Goal: Task Accomplishment & Management: Manage account settings

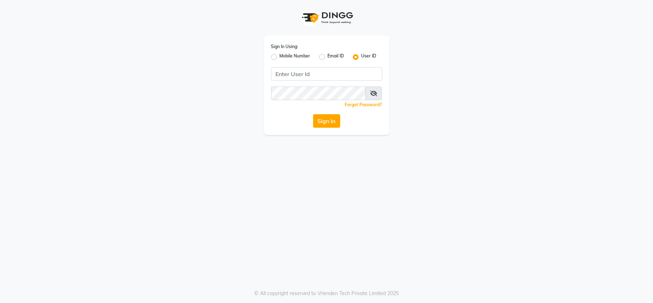
click at [296, 65] on div "Sign In Using: Mobile Number Email ID User ID Remember me Forgot Password? Sign…" at bounding box center [327, 85] width 126 height 99
click at [293, 72] on input "Username" at bounding box center [326, 74] width 111 height 14
type input "r"
type input "rozyssalon"
click at [280, 171] on div "Sign In Using: Mobile Number Email ID User ID rozyssalon Remember me Forgot Pas…" at bounding box center [326, 151] width 653 height 303
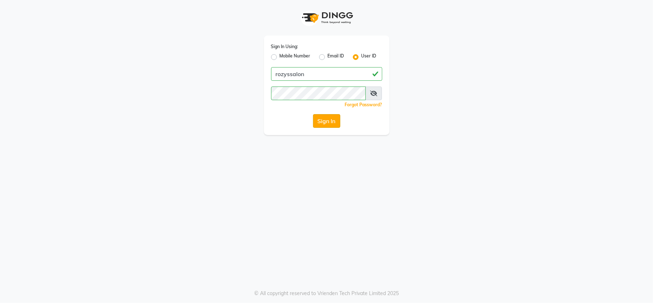
click at [323, 118] on button "Sign In" at bounding box center [326, 121] width 27 height 14
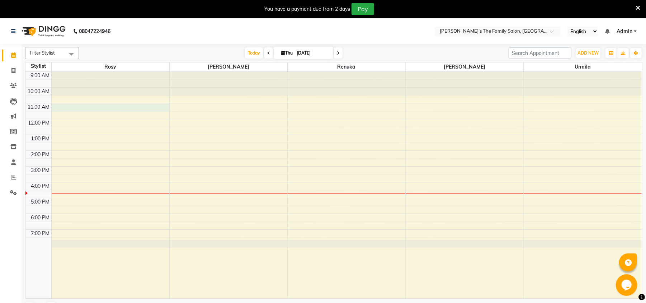
click at [105, 105] on div "9:00 AM 10:00 AM 11:00 AM 12:00 PM 1:00 PM 2:00 PM 3:00 PM 4:00 PM 5:00 PM 6:00…" at bounding box center [333, 185] width 616 height 226
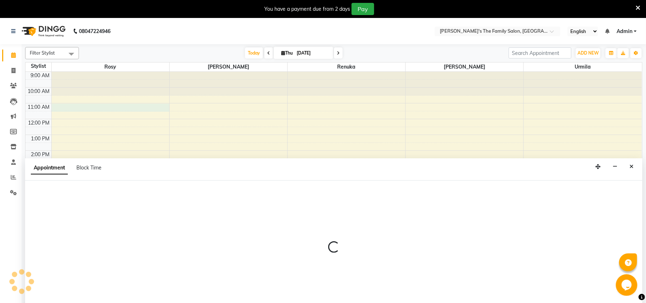
scroll to position [18, 0]
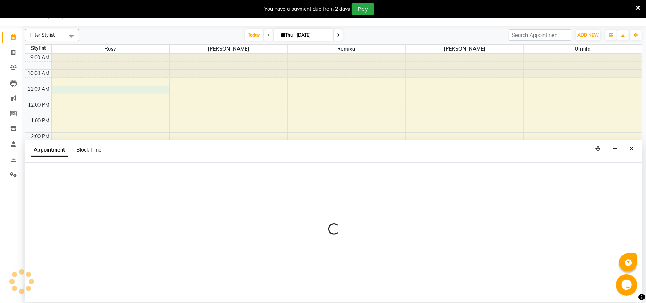
select select "50499"
select select "tentative"
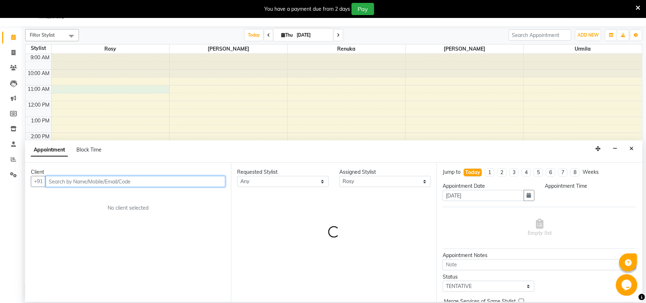
select select "660"
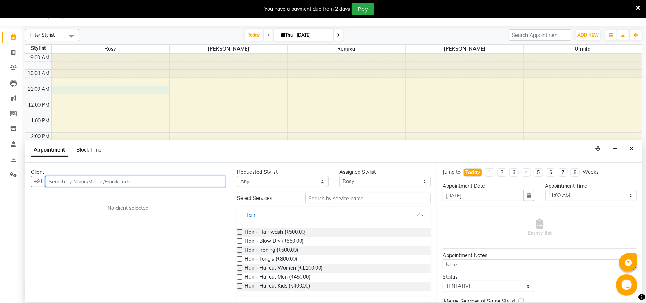
click at [82, 184] on input "text" at bounding box center [136, 181] width 180 height 11
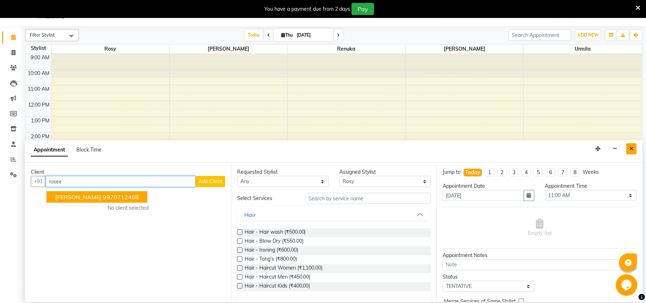
type input "rosee"
click at [630, 146] on icon "Close" at bounding box center [631, 148] width 4 height 5
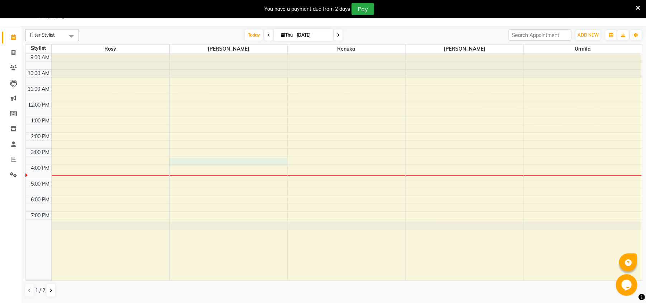
click at [201, 160] on div "9:00 AM 10:00 AM 11:00 AM 12:00 PM 1:00 PM 2:00 PM 3:00 PM 4:00 PM 5:00 PM 6:00…" at bounding box center [333, 167] width 616 height 226
select select "50500"
select select "tentative"
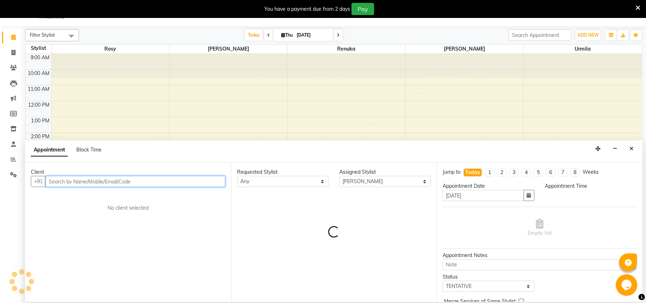
select select "930"
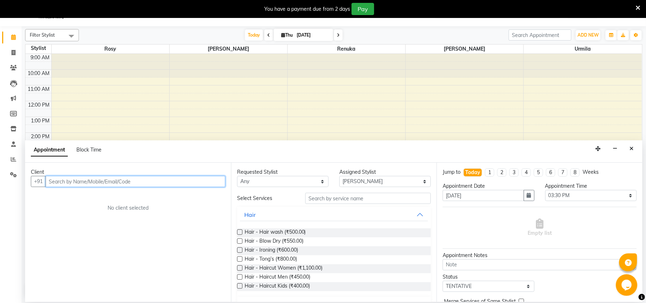
click at [147, 183] on input "text" at bounding box center [136, 181] width 180 height 11
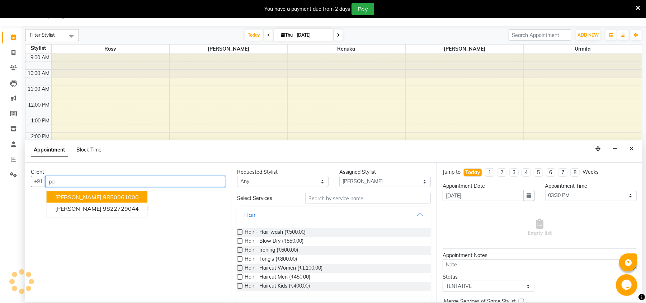
type input "p"
click at [93, 196] on span "[PERSON_NAME]" at bounding box center [78, 196] width 46 height 7
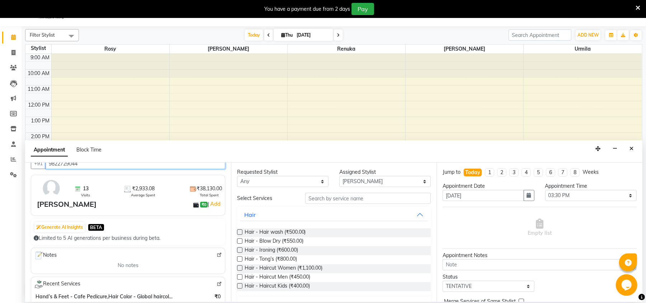
scroll to position [0, 0]
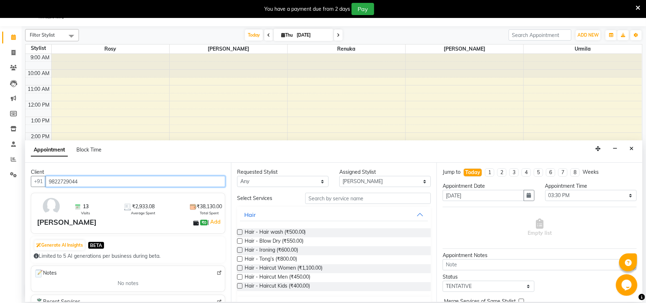
type input "9822729044"
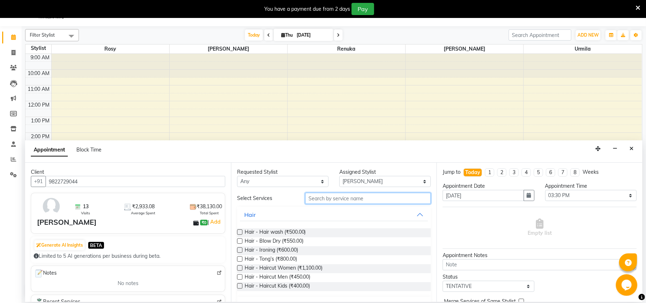
click at [329, 202] on input "text" at bounding box center [368, 198] width 126 height 11
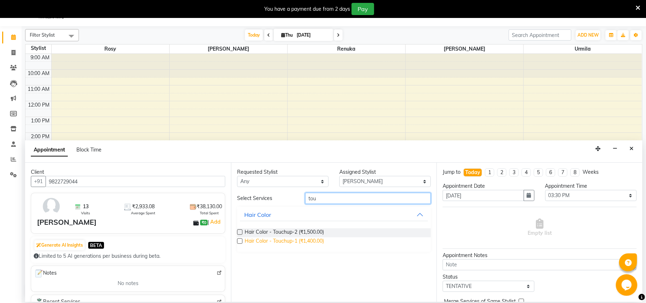
type input "tou"
click at [303, 240] on span "Hair Color - Touchup-1 (₹1,400.00)" at bounding box center [285, 241] width 80 height 9
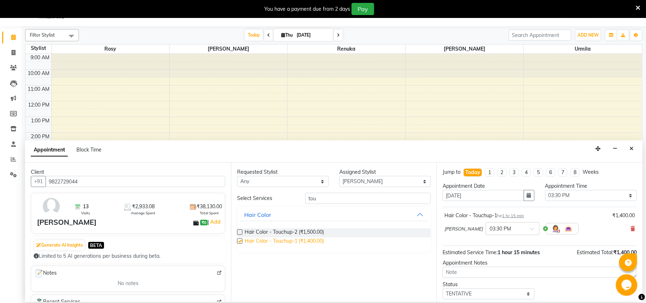
checkbox input "false"
click at [367, 198] on input "tou" at bounding box center [368, 198] width 126 height 11
type input "t"
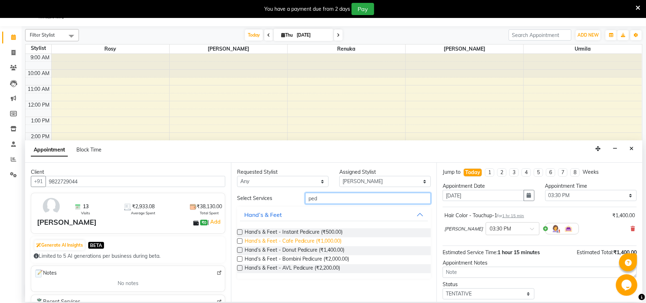
type input "ped"
click at [303, 240] on span "Hand’s & Feet - Cafe Pedicure (₹1,000.00)" at bounding box center [293, 241] width 97 height 9
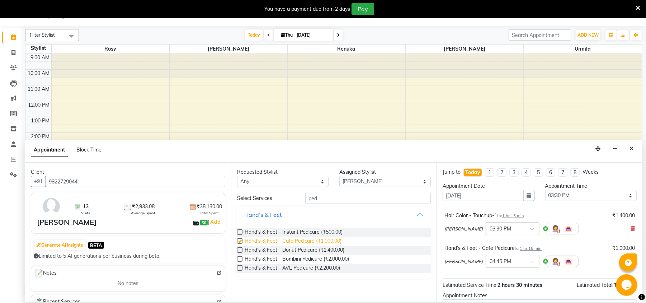
checkbox input "false"
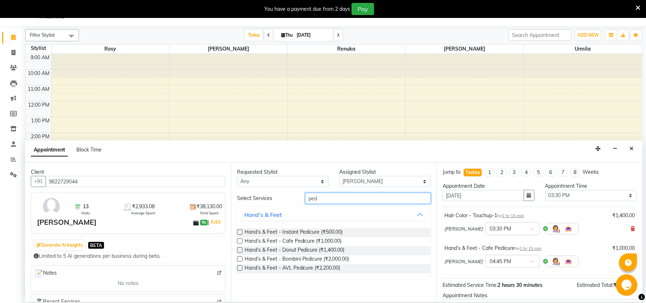
click at [333, 197] on input "ped" at bounding box center [368, 198] width 126 height 11
type input "p"
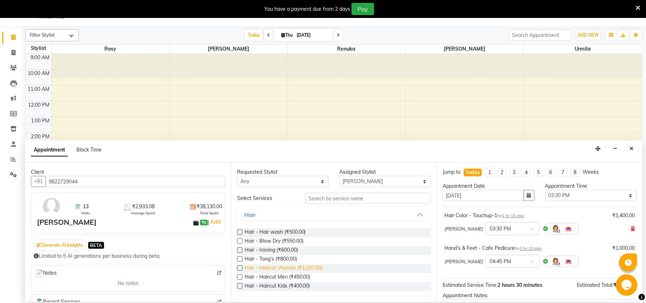
click at [296, 266] on span "Hair - Haircut Women (₹1,100.00)" at bounding box center [284, 268] width 78 height 9
checkbox input "false"
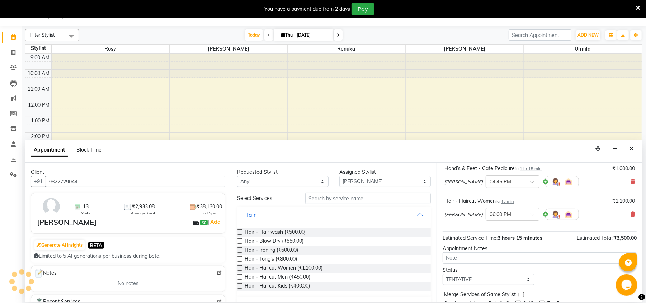
scroll to position [109, 0]
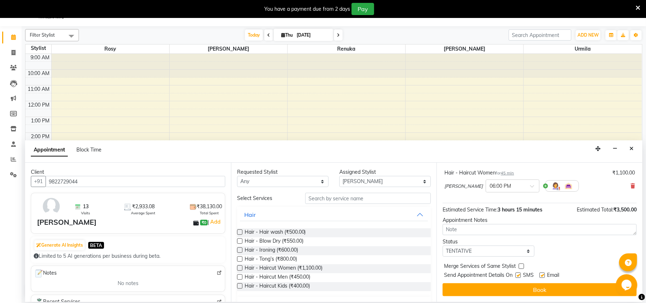
click at [542, 276] on label at bounding box center [541, 274] width 5 height 5
click at [542, 276] on input "checkbox" at bounding box center [541, 275] width 5 height 5
checkbox input "false"
click at [516, 276] on label at bounding box center [517, 274] width 5 height 5
click at [516, 276] on input "checkbox" at bounding box center [517, 275] width 5 height 5
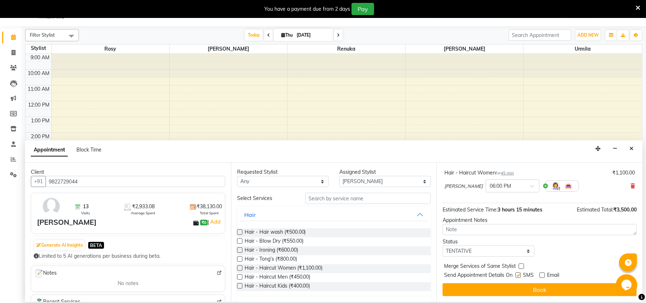
checkbox input "false"
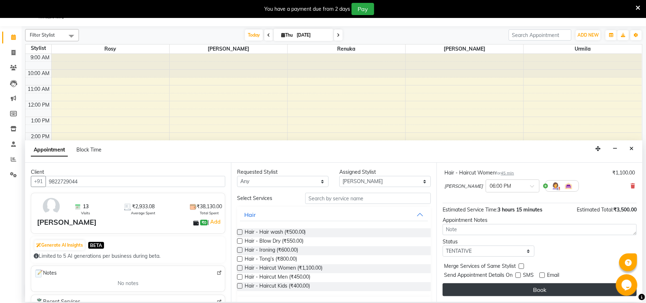
click at [539, 289] on button "Book" at bounding box center [540, 289] width 194 height 13
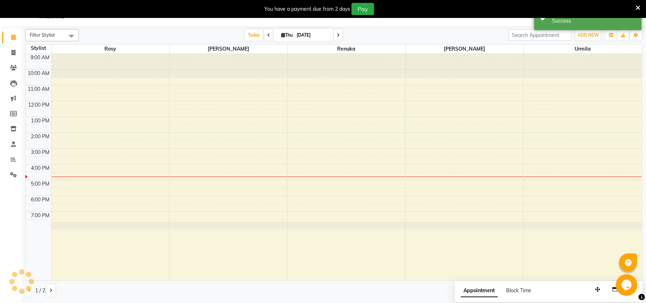
scroll to position [0, 0]
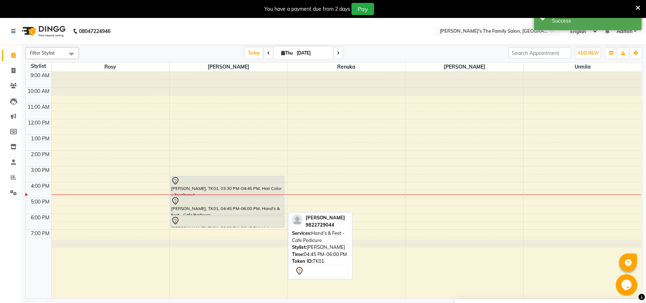
click at [204, 200] on div at bounding box center [227, 201] width 113 height 9
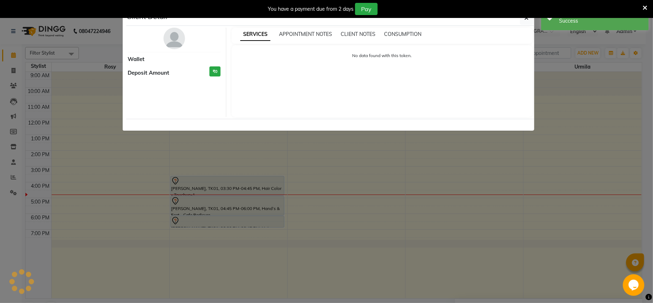
select select "7"
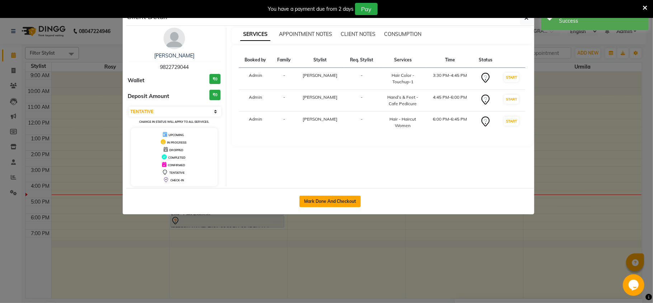
click at [348, 206] on button "Mark Done And Checkout" at bounding box center [329, 200] width 61 height 11
select select "service"
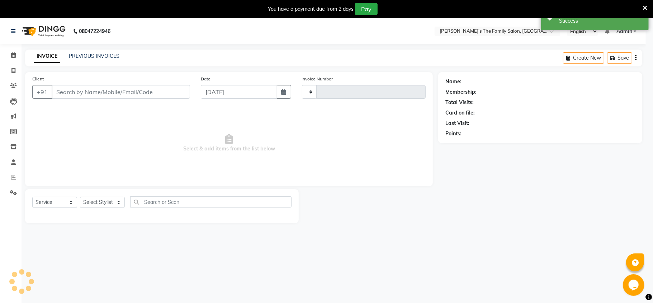
type input "0918"
select select "6537"
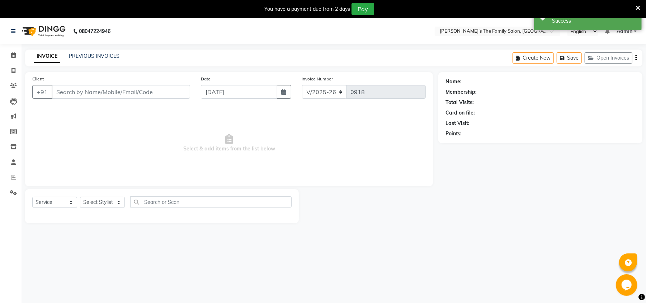
type input "9822729044"
select select "50500"
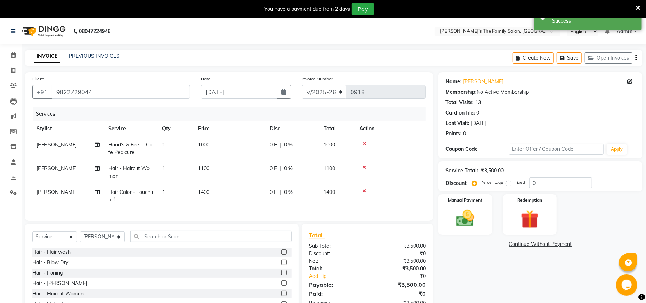
click at [38, 141] on span "[PERSON_NAME]" at bounding box center [57, 144] width 40 height 6
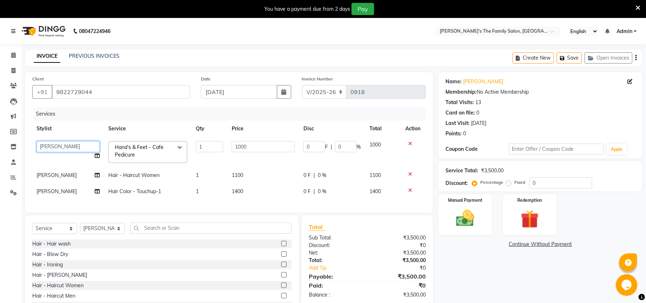
click at [38, 141] on select "[PERSON_NAME] [PERSON_NAME] Renuka Rosy [PERSON_NAME] [PERSON_NAME]" at bounding box center [68, 146] width 63 height 11
select select "50503"
click at [477, 224] on img at bounding box center [465, 218] width 31 height 22
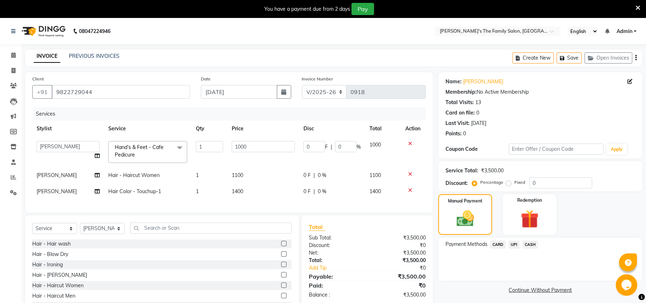
click at [534, 244] on span "CASH" at bounding box center [530, 244] width 15 height 8
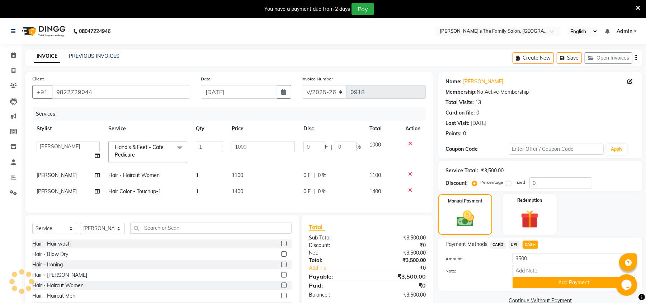
click at [541, 276] on div "Note:" at bounding box center [540, 271] width 200 height 12
click at [546, 285] on button "Add Payment" at bounding box center [574, 282] width 123 height 11
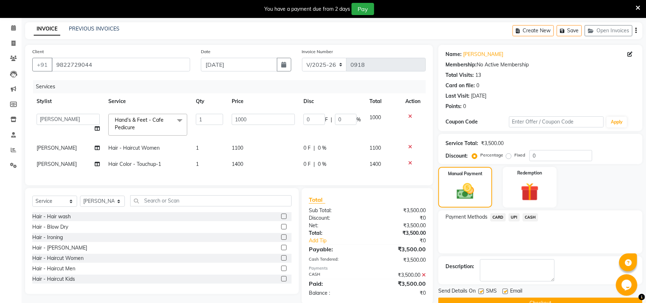
scroll to position [46, 0]
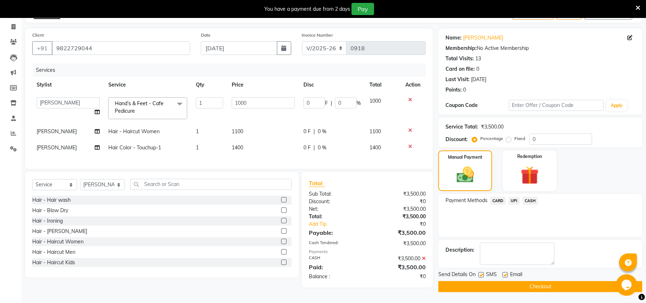
click at [490, 285] on button "Checkout" at bounding box center [540, 286] width 204 height 11
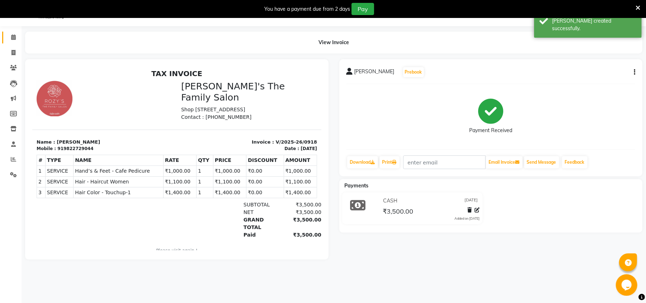
click at [13, 42] on link "Calendar" at bounding box center [10, 38] width 17 height 12
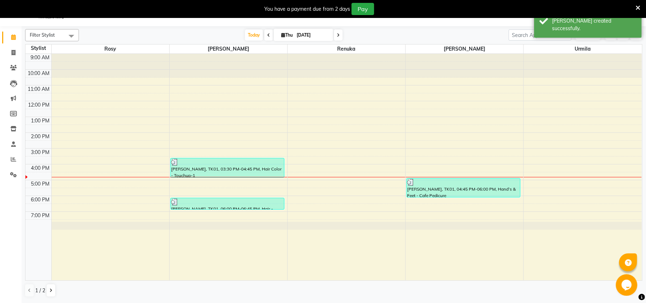
click at [85, 74] on div at bounding box center [111, 66] width 118 height 24
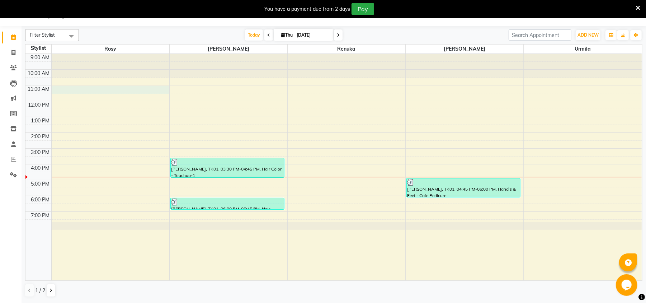
click at [88, 88] on div "9:00 AM 10:00 AM 11:00 AM 12:00 PM 1:00 PM 2:00 PM 3:00 PM 4:00 PM 5:00 PM 6:00…" at bounding box center [333, 167] width 616 height 226
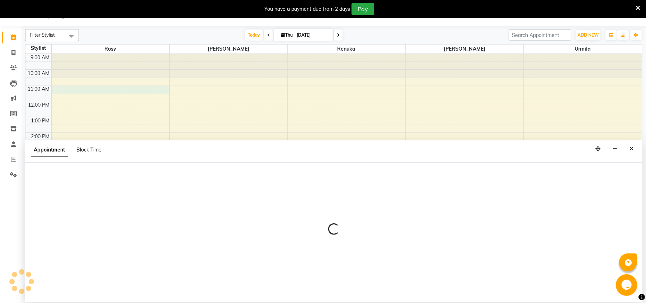
select select "50499"
select select "660"
select select "tentative"
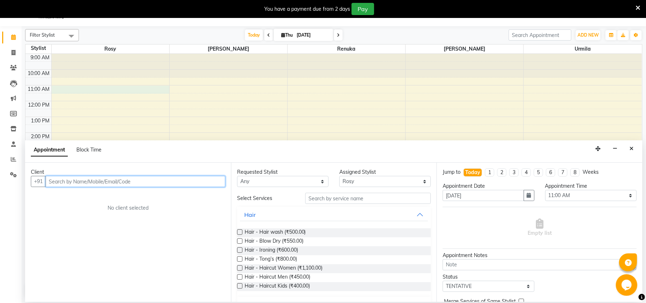
click at [105, 183] on input "text" at bounding box center [136, 181] width 180 height 11
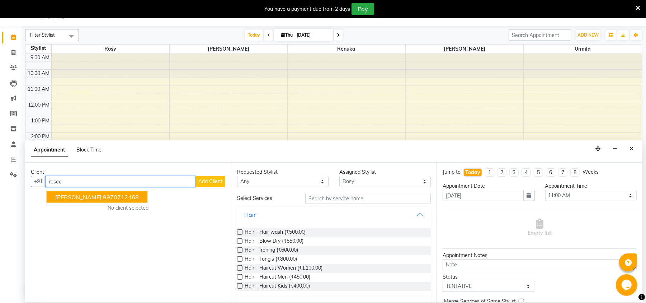
click at [90, 197] on span "[PERSON_NAME]" at bounding box center [78, 196] width 46 height 7
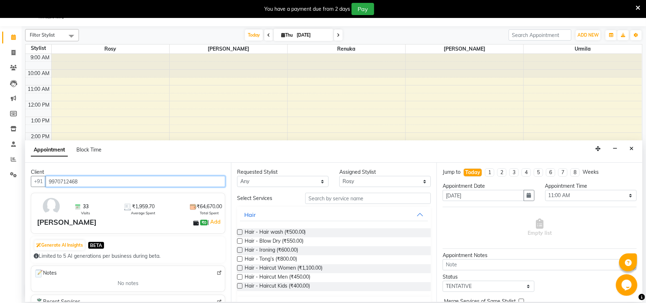
type input "9970712468"
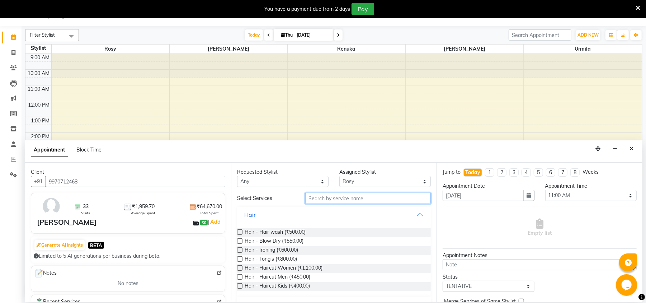
click at [332, 201] on input "text" at bounding box center [368, 198] width 126 height 11
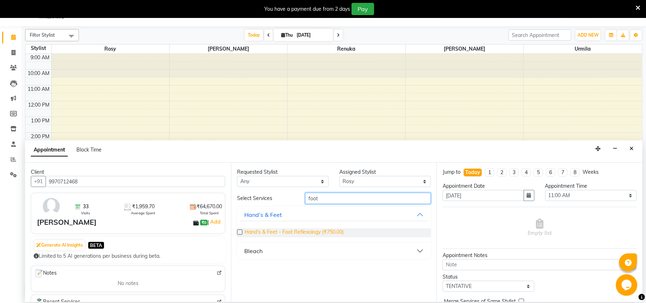
type input "foot"
click at [288, 232] on span "Hand’s & Feet - Foot Reflexology (₹750.00)" at bounding box center [294, 232] width 99 height 9
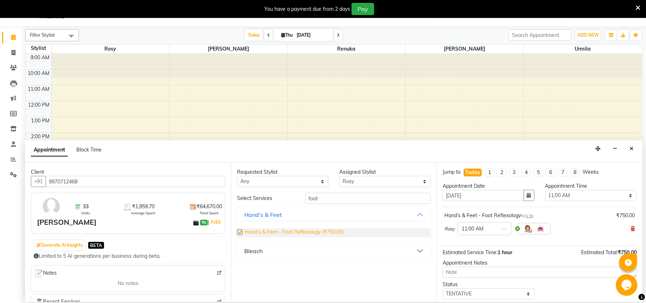
checkbox input "false"
click at [340, 197] on input "foot" at bounding box center [368, 198] width 126 height 11
type input "f"
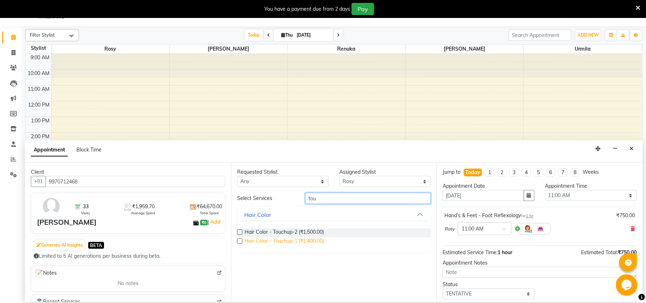
type input "tou"
click at [265, 241] on span "Hair Color - Touchup-1 (₹1,400.00)" at bounding box center [285, 241] width 80 height 9
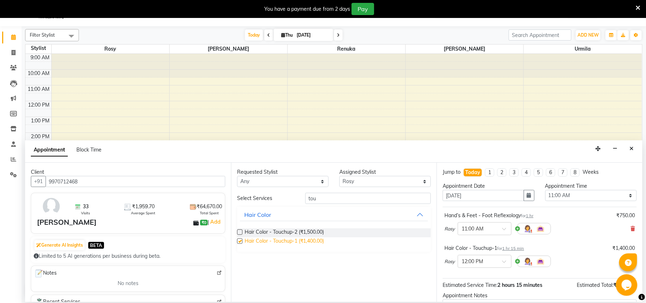
checkbox input "false"
click at [344, 204] on div "Select Services tou Hair Color Hair Color - Touchup-2 (₹1,500.00) Hair Color - …" at bounding box center [334, 222] width 194 height 59
click at [344, 195] on input "tou" at bounding box center [368, 198] width 126 height 11
type input "t"
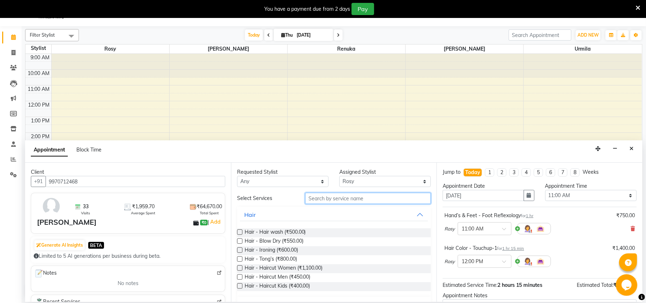
scroll to position [76, 0]
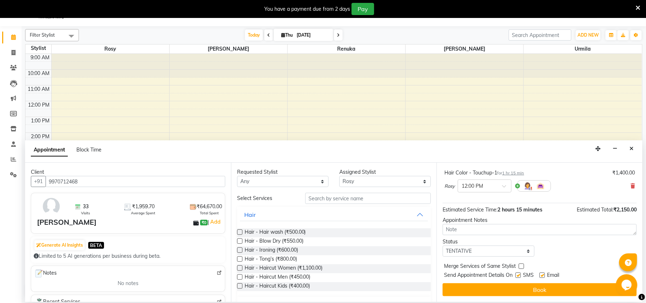
click at [542, 273] on label at bounding box center [541, 274] width 5 height 5
click at [542, 273] on input "checkbox" at bounding box center [541, 275] width 5 height 5
checkbox input "false"
click at [518, 275] on label at bounding box center [517, 274] width 5 height 5
click at [518, 275] on input "checkbox" at bounding box center [517, 275] width 5 height 5
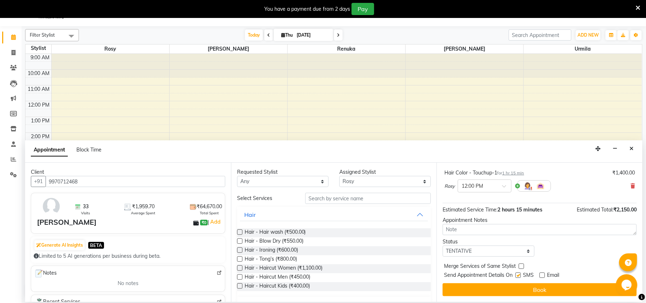
checkbox input "false"
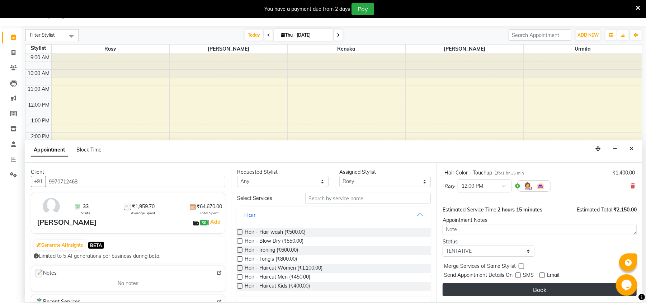
click at [522, 290] on button "Book" at bounding box center [540, 289] width 194 height 13
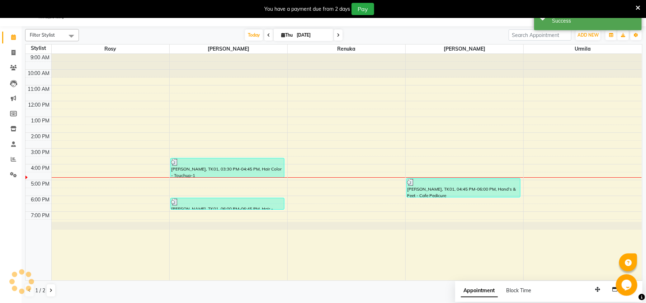
scroll to position [0, 0]
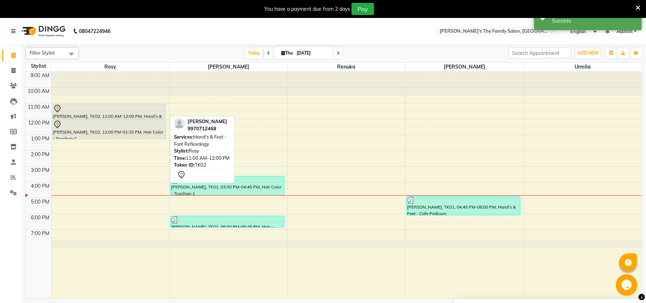
click at [143, 110] on div at bounding box center [109, 108] width 113 height 9
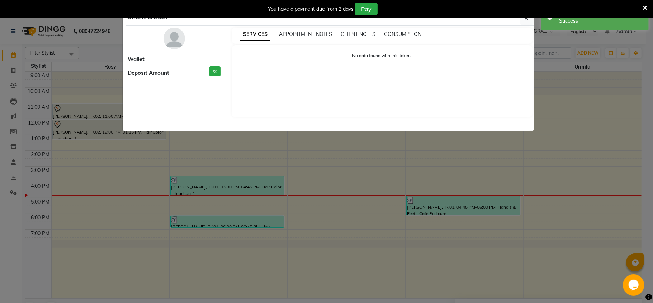
select select "7"
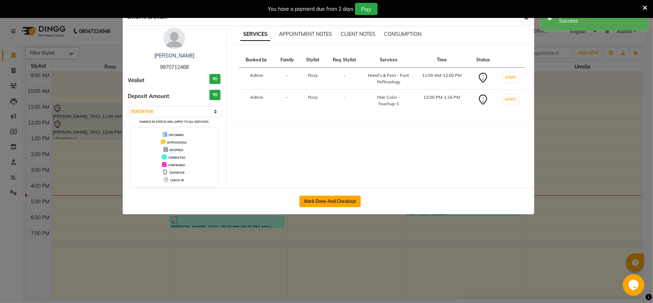
click at [329, 197] on button "Mark Done And Checkout" at bounding box center [329, 200] width 61 height 11
select select "service"
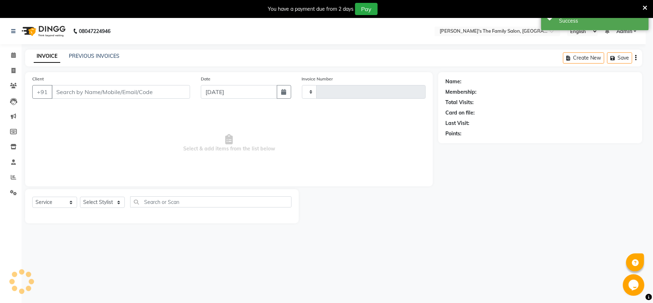
type input "0919"
select select "6537"
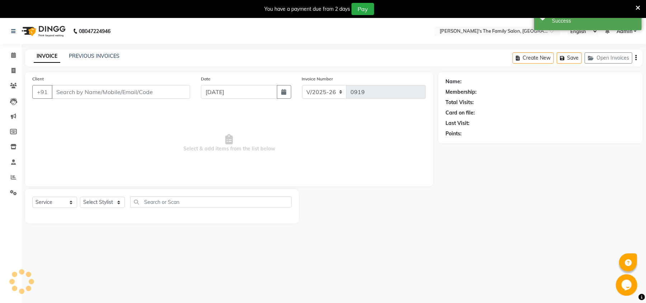
type input "9970712468"
select select "50499"
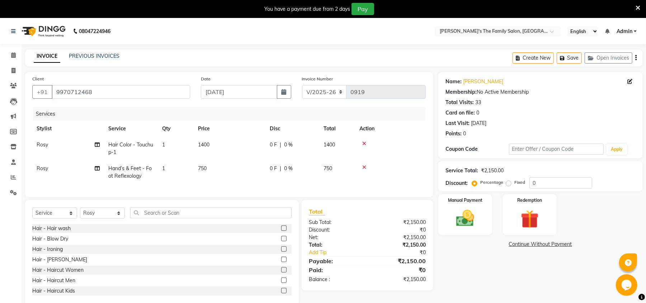
click at [209, 146] on span "1400" at bounding box center [203, 144] width 11 height 6
select select "50499"
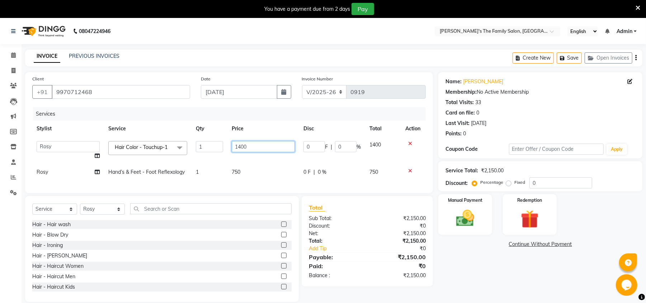
click at [250, 146] on input "1400" at bounding box center [263, 146] width 63 height 11
type input "1"
type input "900"
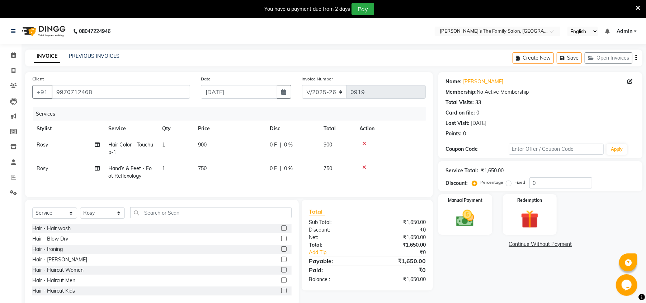
click at [528, 285] on div "Name: [PERSON_NAME] Membership: No Active Membership Total Visits: 33 Card on f…" at bounding box center [542, 188] width 209 height 233
click at [42, 168] on span "Rosy" at bounding box center [42, 168] width 11 height 6
select select "50499"
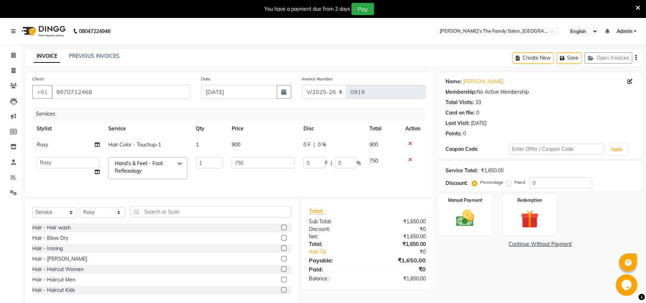
click at [42, 168] on td "[PERSON_NAME] [PERSON_NAME] Renuka Rosy [PERSON_NAME] [PERSON_NAME]" at bounding box center [68, 168] width 72 height 30
click at [55, 159] on select "[PERSON_NAME] [PERSON_NAME] Renuka Rosy [PERSON_NAME] [PERSON_NAME]" at bounding box center [68, 162] width 63 height 11
select select "50503"
click at [98, 145] on icon at bounding box center [97, 144] width 5 height 5
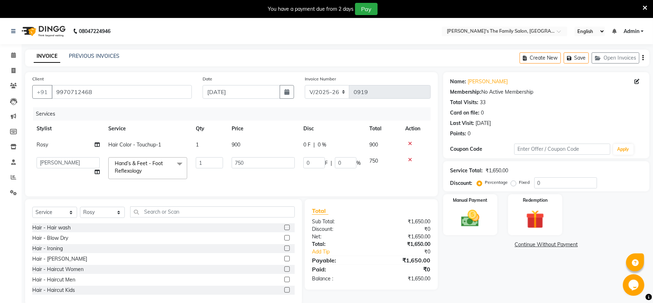
select select "50499"
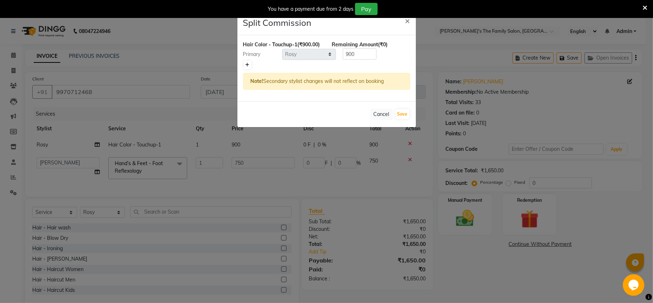
click at [247, 67] on icon at bounding box center [248, 65] width 4 height 4
type input "450"
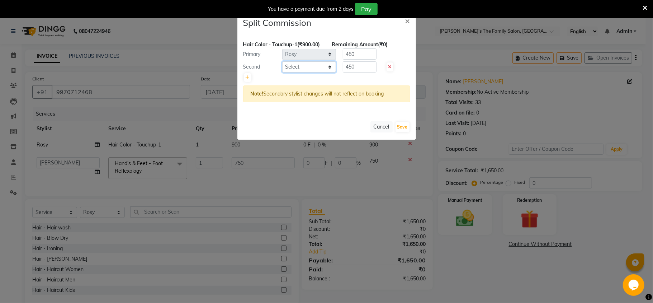
click at [316, 72] on select "Select [PERSON_NAME] [PERSON_NAME] Renuka Rosy [PERSON_NAME] [PERSON_NAME]" at bounding box center [309, 66] width 54 height 11
select select "50503"
click at [282, 69] on select "Select [PERSON_NAME] [PERSON_NAME] Renuka Rosy [PERSON_NAME] [PERSON_NAME]" at bounding box center [309, 66] width 54 height 11
click at [365, 72] on input "450" at bounding box center [360, 66] width 34 height 11
type input "4"
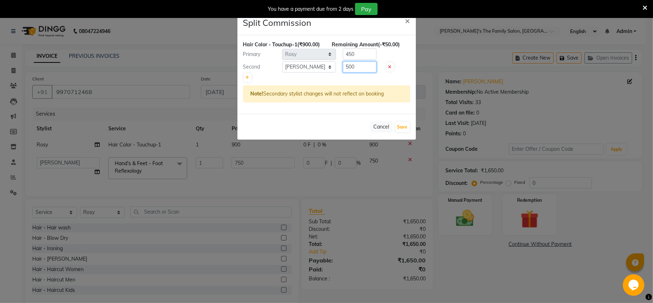
type input "500"
click at [367, 60] on input "450" at bounding box center [360, 53] width 34 height 11
type input "4"
type input "400"
click at [403, 132] on button "Save" at bounding box center [403, 127] width 14 height 10
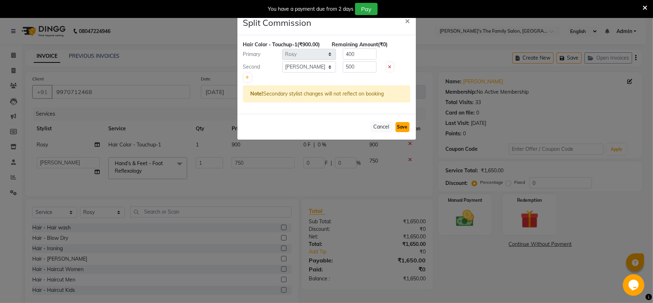
select select "Select"
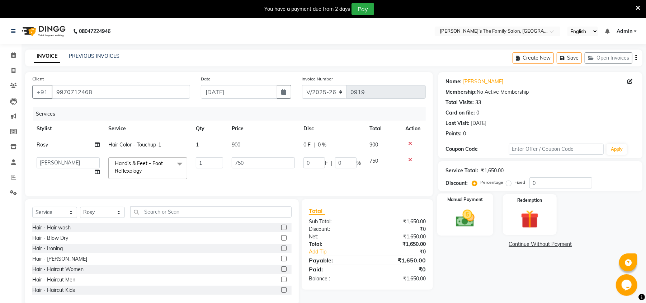
click at [478, 220] on img at bounding box center [465, 218] width 31 height 22
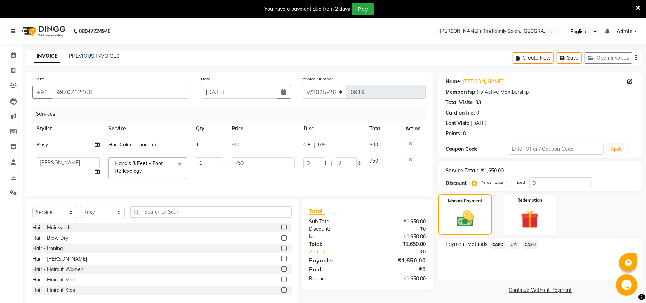
click at [514, 244] on span "UPI" at bounding box center [514, 244] width 11 height 8
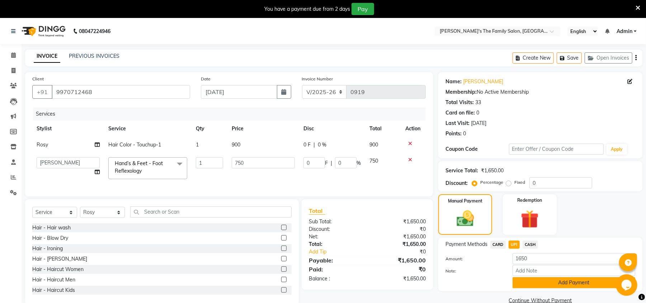
click at [537, 280] on button "Add Payment" at bounding box center [574, 282] width 123 height 11
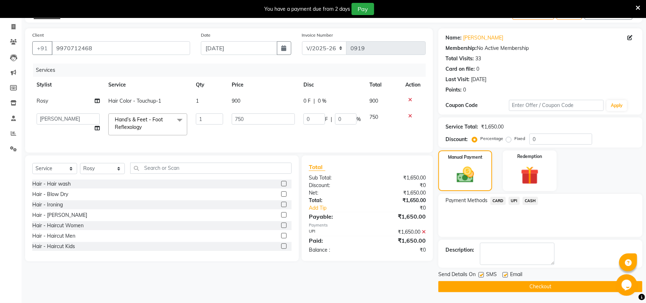
scroll to position [44, 0]
click at [506, 273] on label at bounding box center [504, 274] width 5 height 5
click at [506, 273] on input "checkbox" at bounding box center [504, 275] width 5 height 5
checkbox input "false"
click at [480, 276] on label at bounding box center [480, 274] width 5 height 5
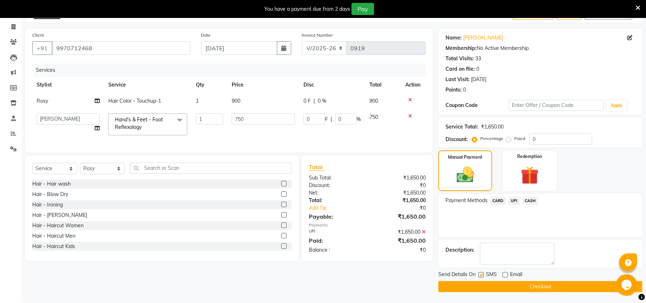
click at [480, 276] on input "checkbox" at bounding box center [480, 275] width 5 height 5
checkbox input "false"
click at [496, 286] on button "Checkout" at bounding box center [540, 286] width 204 height 11
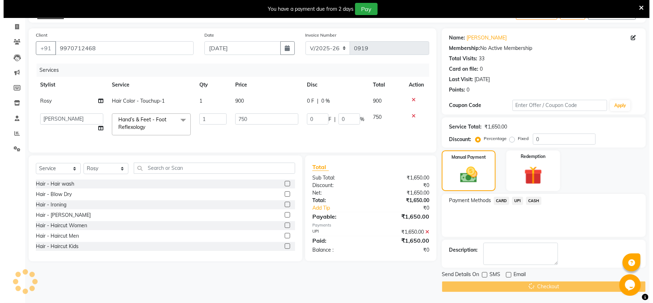
scroll to position [18, 0]
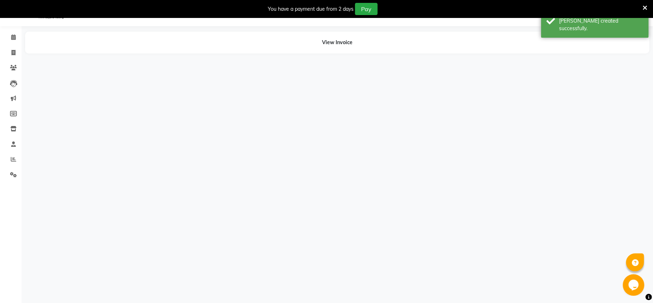
select select "50499"
select select "50503"
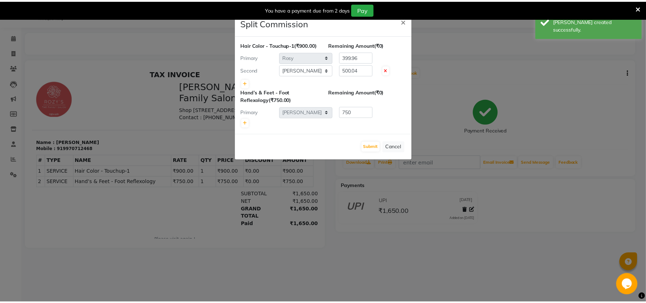
scroll to position [0, 0]
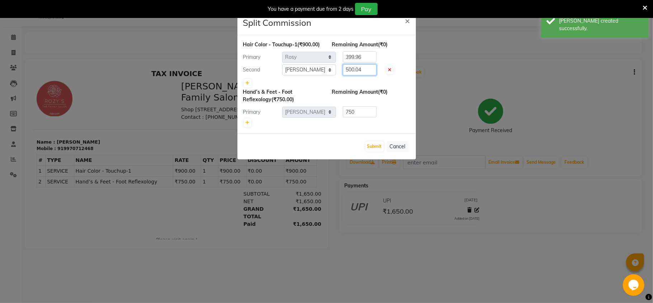
click at [369, 75] on input "500.04" at bounding box center [360, 69] width 34 height 11
type input "500"
click at [369, 62] on input "399.96" at bounding box center [360, 56] width 34 height 11
type input "3"
type input "400"
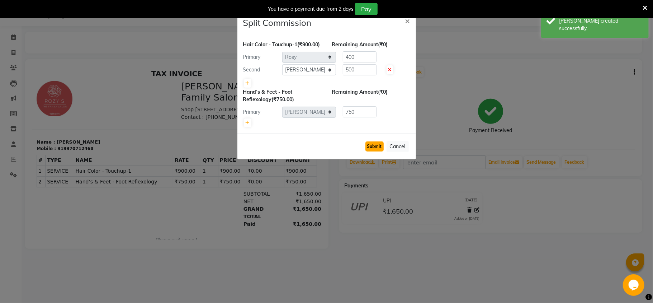
click at [374, 151] on button "Submit" at bounding box center [374, 146] width 18 height 10
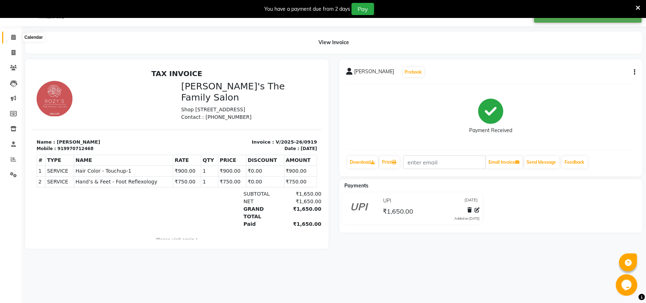
click at [12, 35] on icon at bounding box center [13, 36] width 5 height 5
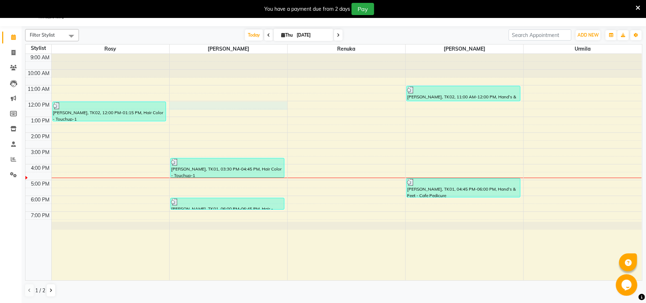
click at [208, 104] on div "9:00 AM 10:00 AM 11:00 AM 12:00 PM 1:00 PM 2:00 PM 3:00 PM 4:00 PM 5:00 PM 6:00…" at bounding box center [333, 167] width 616 height 226
select select "50500"
select select "720"
select select "tentative"
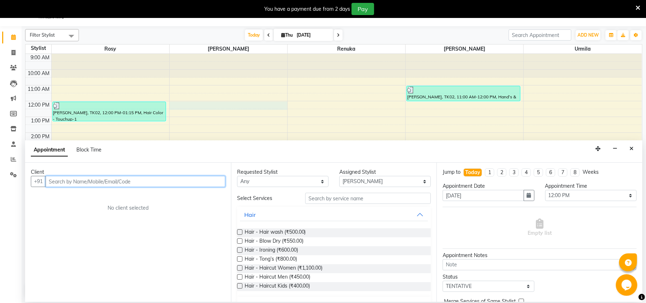
click at [146, 179] on input "text" at bounding box center [136, 181] width 180 height 11
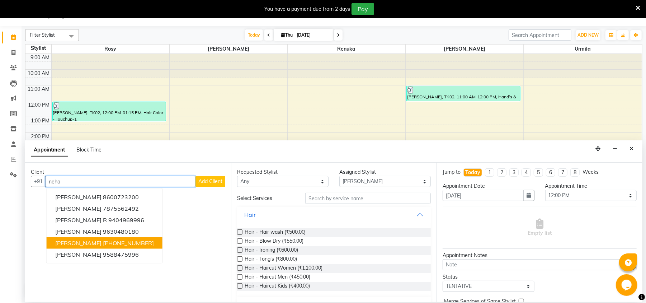
click at [115, 244] on ngb-highlight "[PHONE_NUMBER]" at bounding box center [128, 242] width 51 height 7
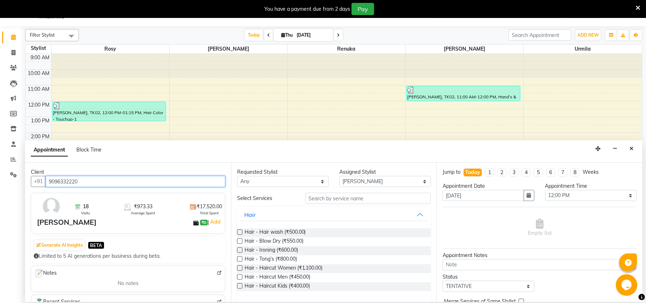
type input "9096332220"
click at [231, 293] on div "Requested Stylist Any [PERSON_NAME] [PERSON_NAME] Renuka Rosy urmila [PERSON_NA…" at bounding box center [334, 231] width 206 height 139
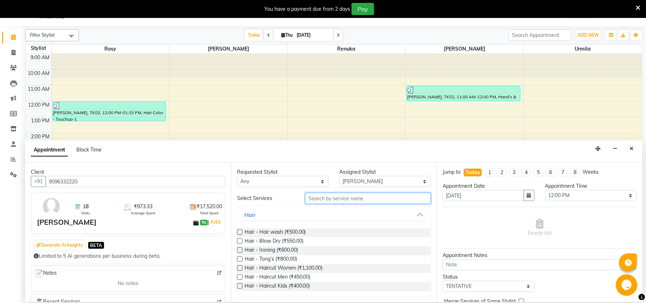
click at [352, 198] on input "text" at bounding box center [368, 198] width 126 height 11
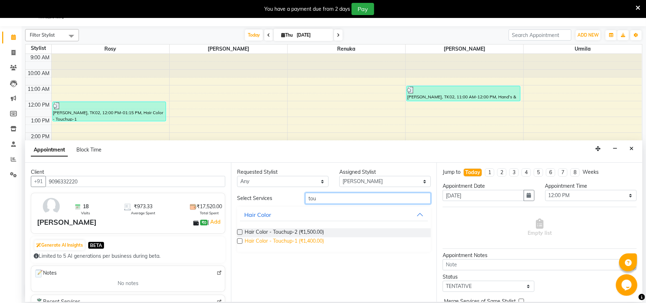
type input "tou"
click at [273, 242] on span "Hair Color - Touchup-1 (₹1,400.00)" at bounding box center [285, 241] width 80 height 9
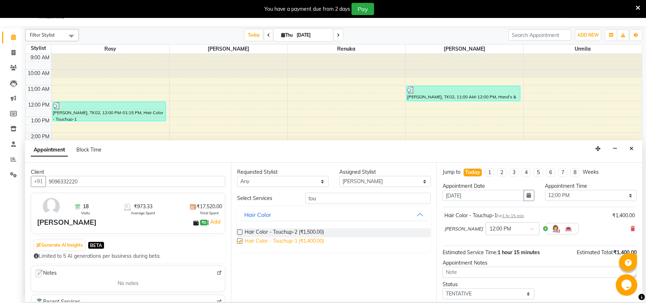
checkbox input "false"
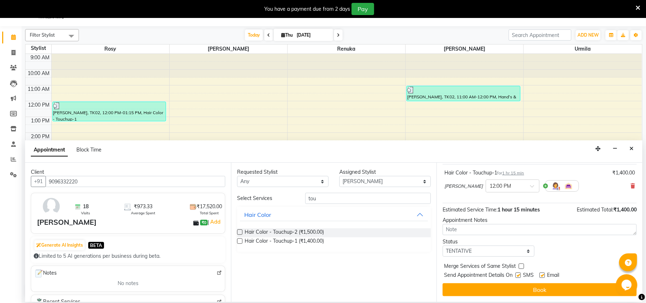
click at [520, 276] on label at bounding box center [517, 274] width 5 height 5
click at [520, 276] on input "checkbox" at bounding box center [517, 275] width 5 height 5
checkbox input "false"
click at [544, 274] on label at bounding box center [541, 274] width 5 height 5
click at [544, 274] on input "checkbox" at bounding box center [541, 275] width 5 height 5
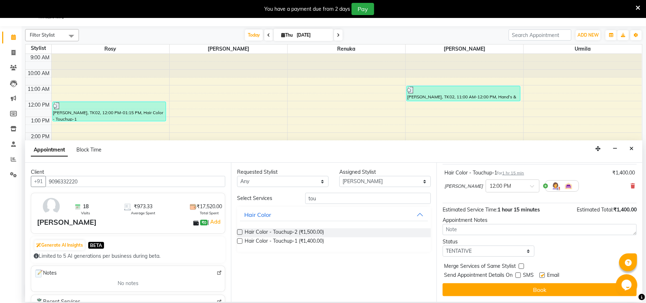
checkbox input "false"
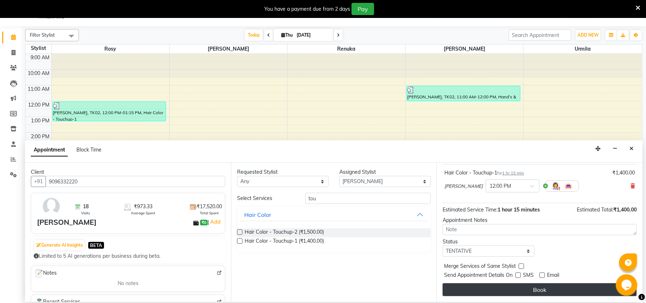
click at [556, 293] on button "Book" at bounding box center [540, 289] width 194 height 13
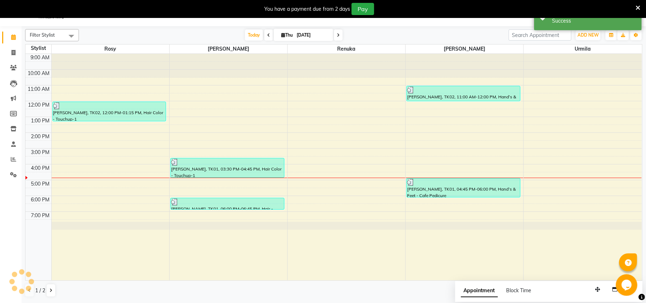
scroll to position [0, 0]
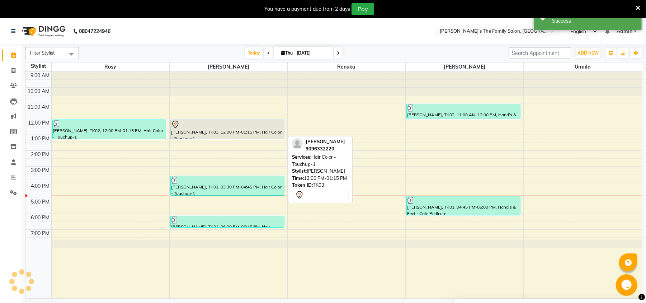
click at [250, 134] on div "[PERSON_NAME], TK03, 12:00 PM-01:15 PM, Hair Color - Touchup-1" at bounding box center [227, 129] width 113 height 19
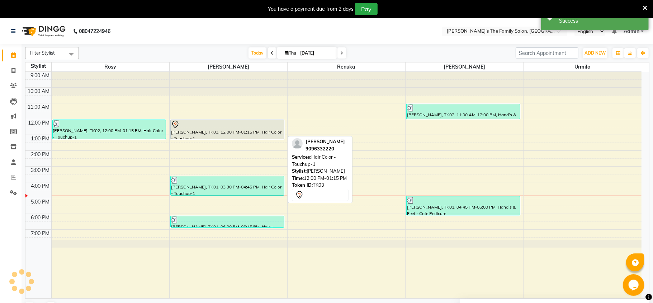
select select "7"
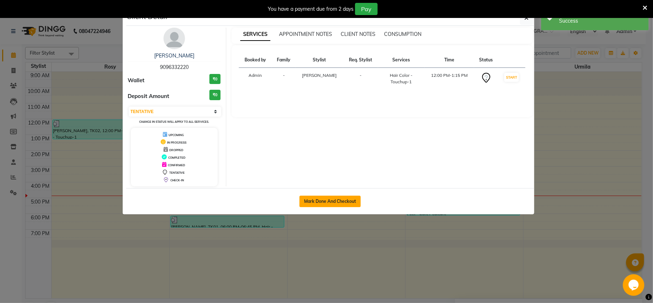
click at [329, 200] on button "Mark Done And Checkout" at bounding box center [329, 200] width 61 height 11
select select "service"
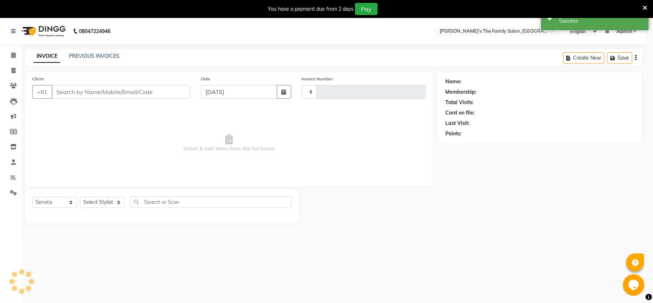
type input "0920"
select select "6537"
select select "3"
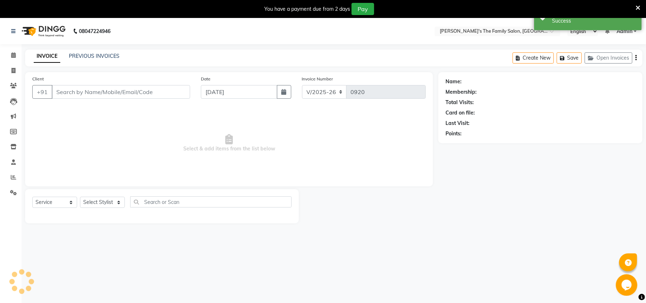
type input "9096332220"
select select "50500"
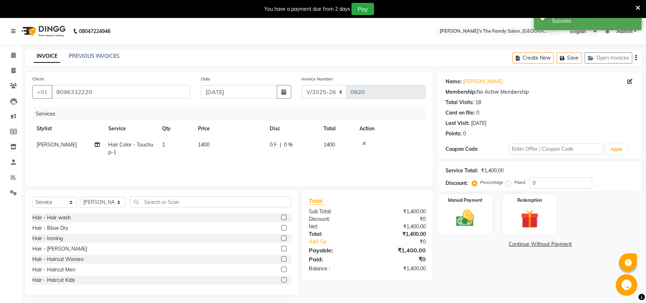
click at [209, 147] on span "1400" at bounding box center [203, 144] width 11 height 6
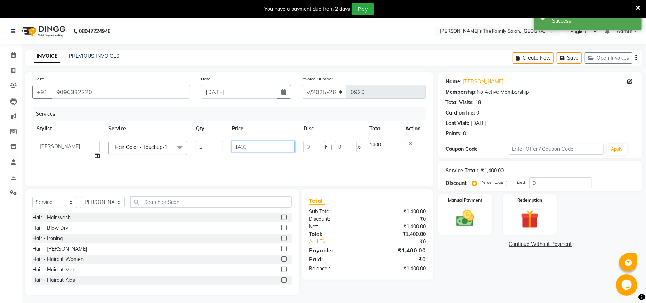
click at [258, 144] on input "1400" at bounding box center [263, 146] width 63 height 11
type input "1"
type input "1400"
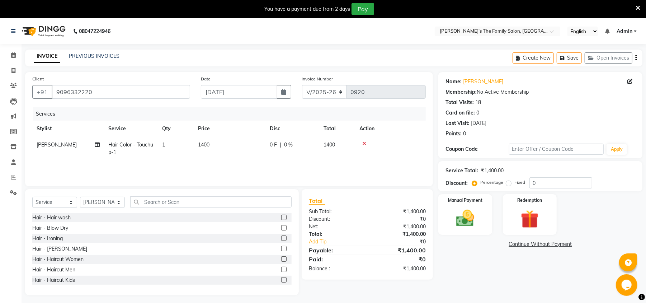
click at [98, 155] on td "[PERSON_NAME] Split Commission" at bounding box center [68, 149] width 72 height 24
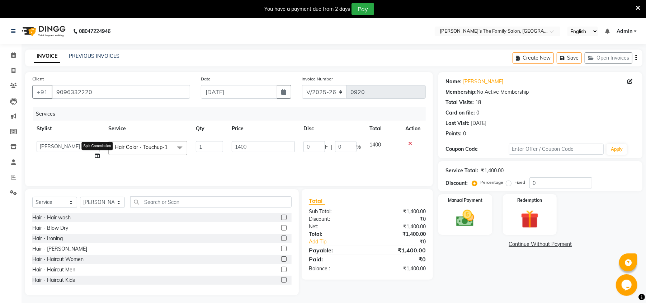
click at [98, 155] on icon at bounding box center [97, 155] width 5 height 5
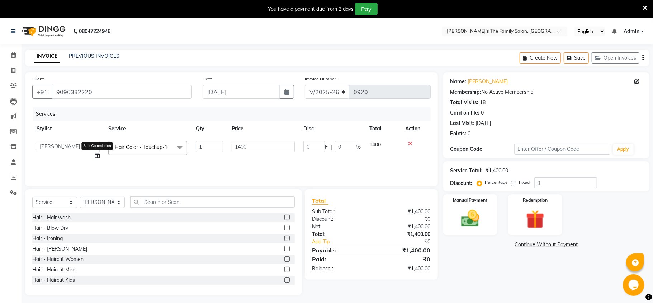
select select "50500"
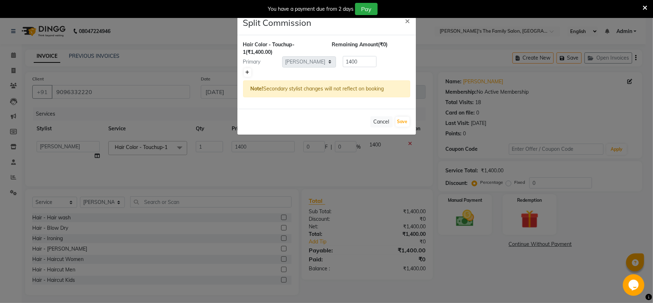
click at [246, 73] on icon at bounding box center [248, 72] width 4 height 4
type input "700"
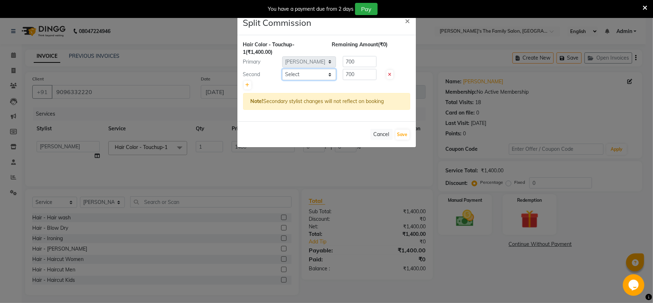
click at [300, 76] on select "Select [PERSON_NAME] [PERSON_NAME] Renuka Rosy [PERSON_NAME] [PERSON_NAME]" at bounding box center [309, 74] width 54 height 11
select select "50503"
click at [282, 69] on select "Select [PERSON_NAME] [PERSON_NAME] Renuka Rosy [PERSON_NAME] [PERSON_NAME]" at bounding box center [309, 74] width 54 height 11
click at [368, 77] on input "700" at bounding box center [360, 74] width 34 height 11
type input "7"
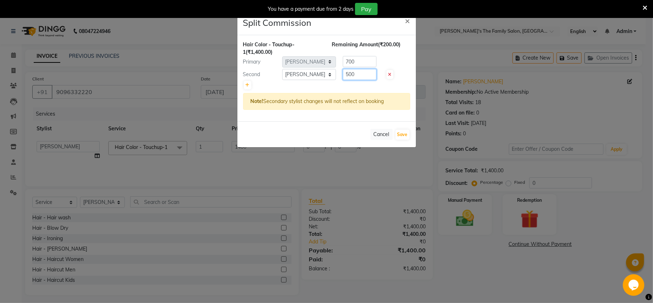
type input "500"
click at [369, 62] on input "700" at bounding box center [360, 61] width 34 height 11
type input "7"
type input "900"
click at [405, 134] on button "Save" at bounding box center [403, 134] width 14 height 10
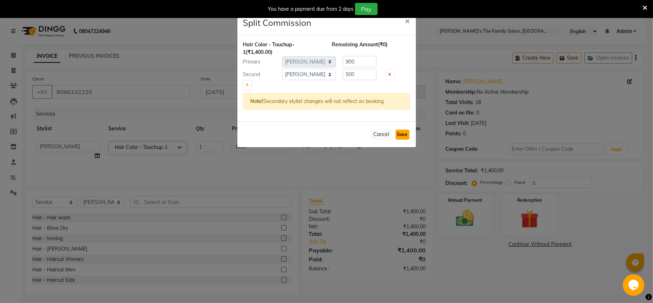
select select "Select"
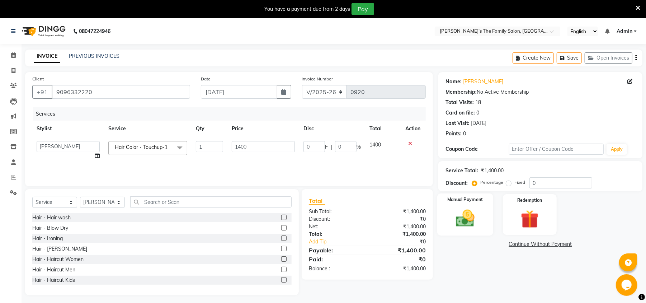
click at [473, 215] on img at bounding box center [465, 218] width 31 height 22
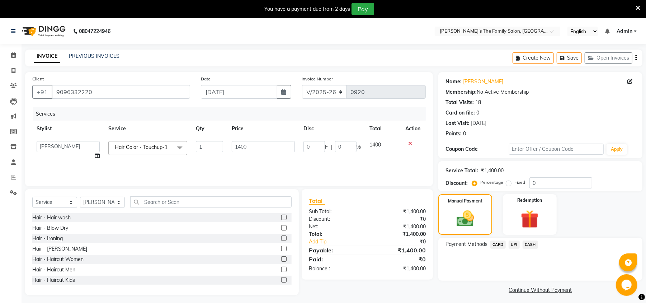
click at [516, 245] on span "UPI" at bounding box center [514, 244] width 11 height 8
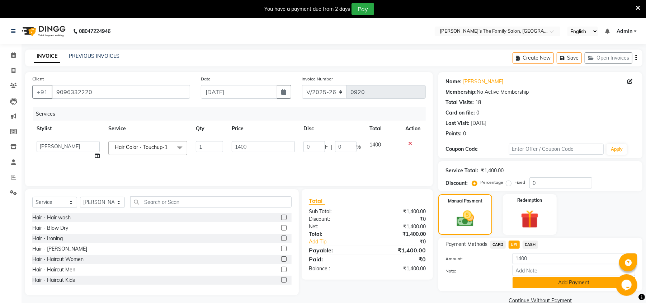
click at [551, 283] on button "Add Payment" at bounding box center [574, 282] width 123 height 11
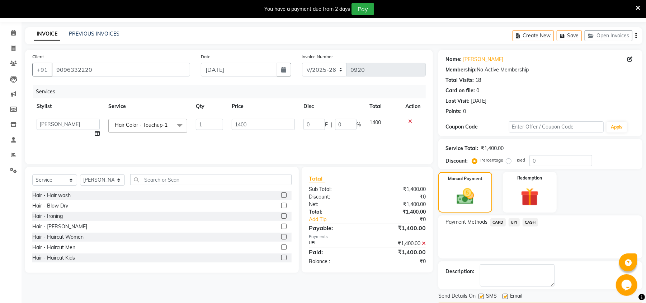
scroll to position [44, 0]
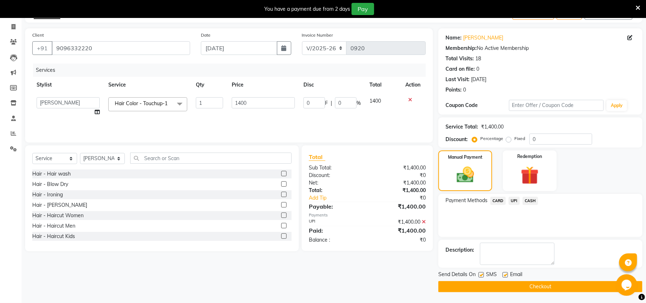
click at [505, 275] on label at bounding box center [504, 274] width 5 height 5
click at [505, 275] on input "checkbox" at bounding box center [504, 275] width 5 height 5
checkbox input "false"
click at [481, 272] on label at bounding box center [480, 274] width 5 height 5
click at [481, 273] on input "checkbox" at bounding box center [480, 275] width 5 height 5
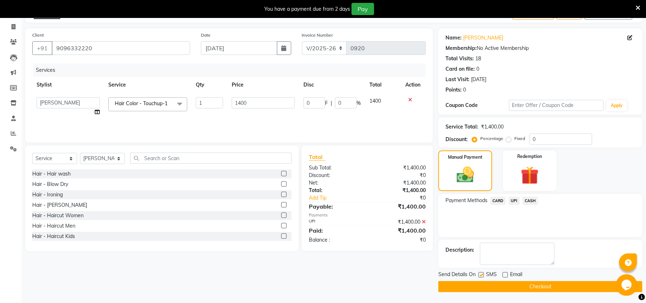
checkbox input "false"
click at [504, 283] on button "Checkout" at bounding box center [540, 286] width 204 height 11
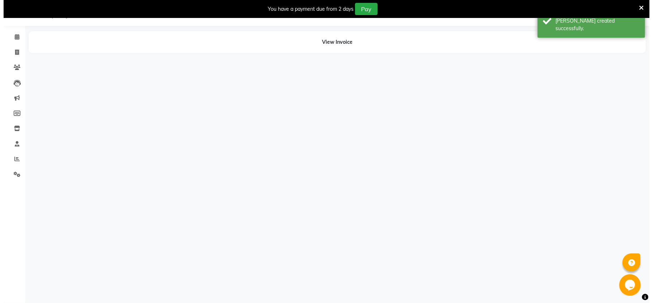
scroll to position [18, 0]
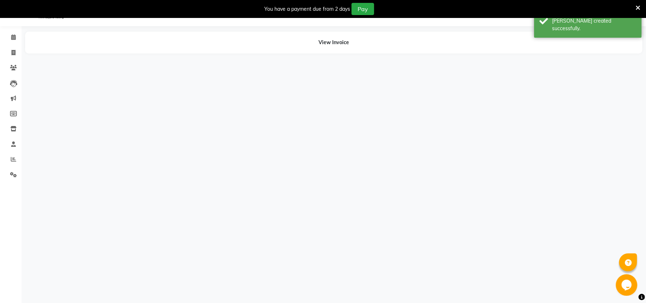
select select "50500"
select select "50503"
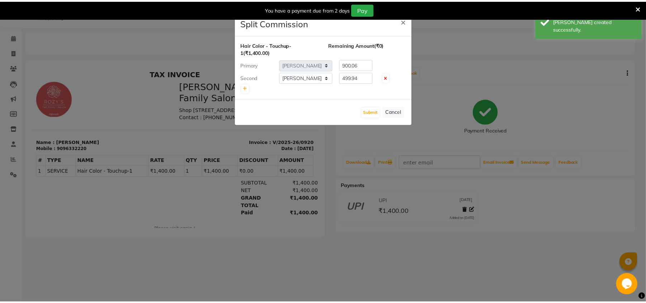
scroll to position [0, 0]
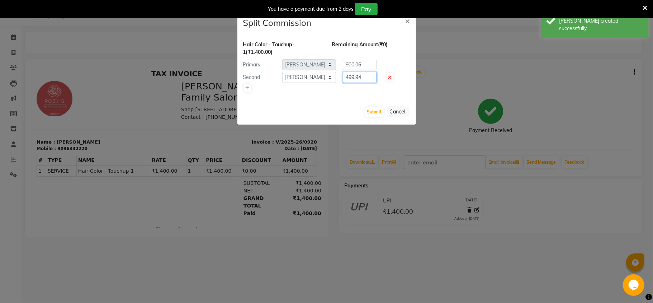
click at [370, 74] on input "499.94" at bounding box center [360, 77] width 34 height 11
type input "4"
type input "500"
click at [370, 56] on div "Remaining Amount (-₹0.06)" at bounding box center [371, 48] width 89 height 15
click at [370, 65] on input "900.06" at bounding box center [360, 64] width 34 height 11
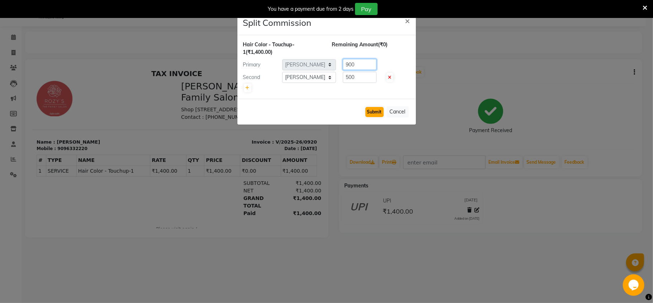
type input "900"
click at [372, 111] on button "Submit" at bounding box center [374, 112] width 18 height 10
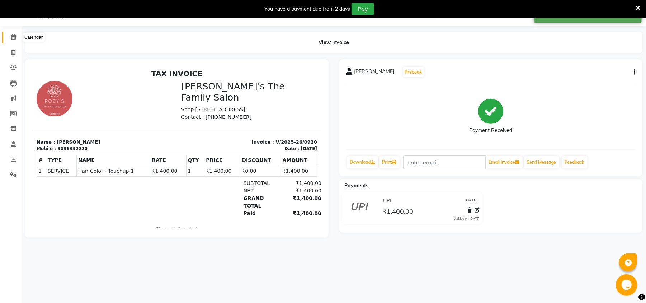
click at [13, 36] on icon at bounding box center [13, 36] width 5 height 5
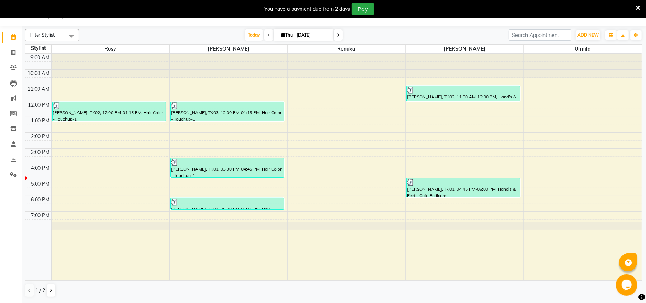
click at [452, 135] on div "9:00 AM 10:00 AM 11:00 AM 12:00 PM 1:00 PM 2:00 PM 3:00 PM 4:00 PM 5:00 PM 6:00…" at bounding box center [333, 167] width 616 height 226
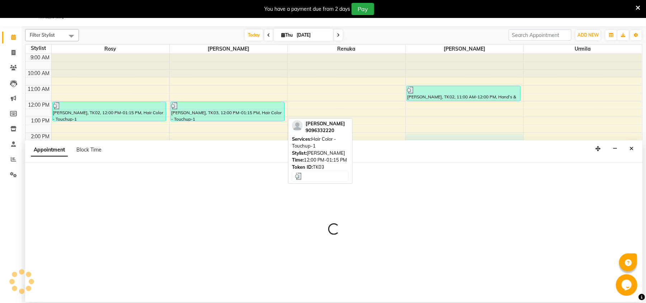
select select "50503"
select select "840"
select select "tentative"
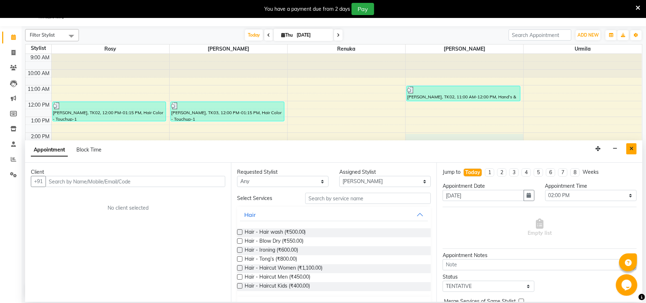
click at [631, 147] on icon "Close" at bounding box center [631, 148] width 4 height 5
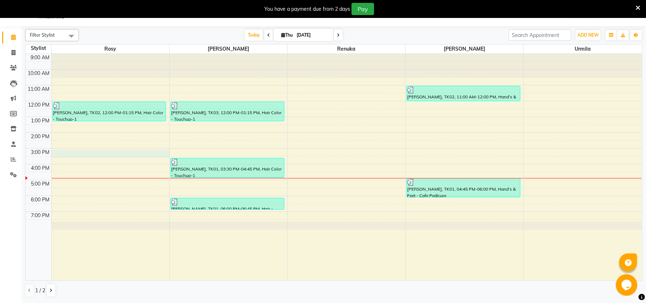
click at [115, 154] on div "9:00 AM 10:00 AM 11:00 AM 12:00 PM 1:00 PM 2:00 PM 3:00 PM 4:00 PM 5:00 PM 6:00…" at bounding box center [333, 167] width 616 height 226
select select "50499"
select select "900"
select select "tentative"
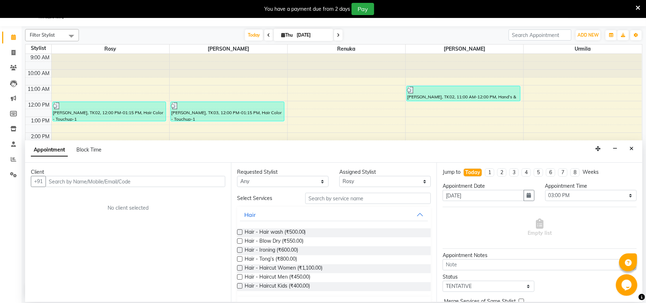
click at [141, 185] on input "text" at bounding box center [136, 181] width 180 height 11
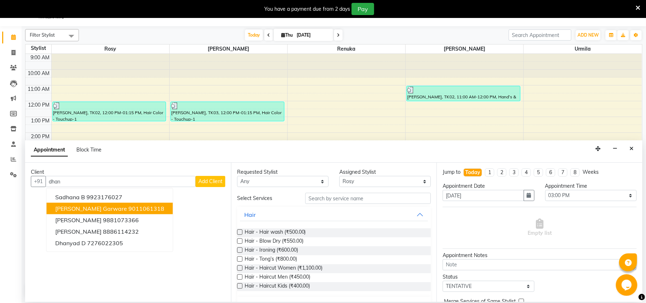
click at [90, 205] on span "[PERSON_NAME] garware" at bounding box center [91, 208] width 72 height 7
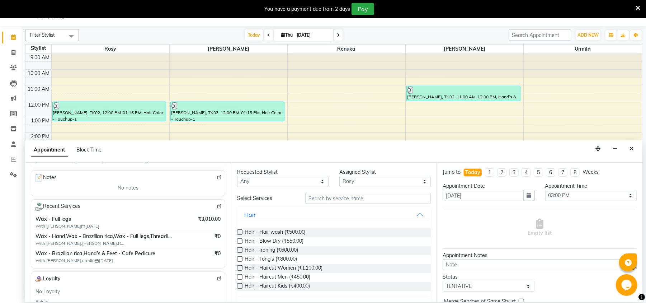
scroll to position [115, 0]
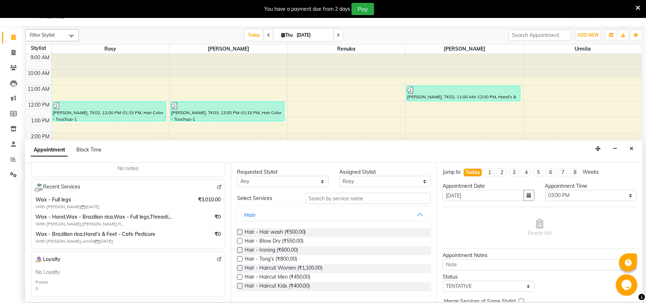
type input "9011061318"
click at [348, 202] on input "text" at bounding box center [368, 198] width 126 height 11
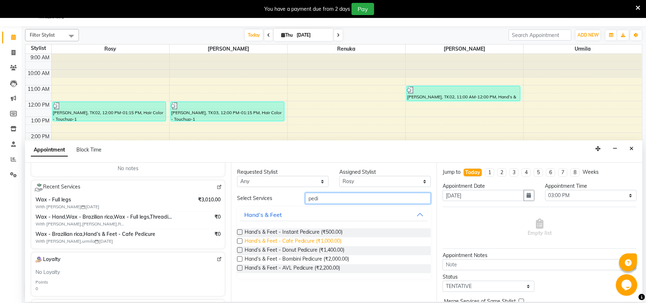
type input "pedi"
click at [290, 242] on span "Hand’s & Feet - Cafe Pedicure (₹1,000.00)" at bounding box center [293, 241] width 97 height 9
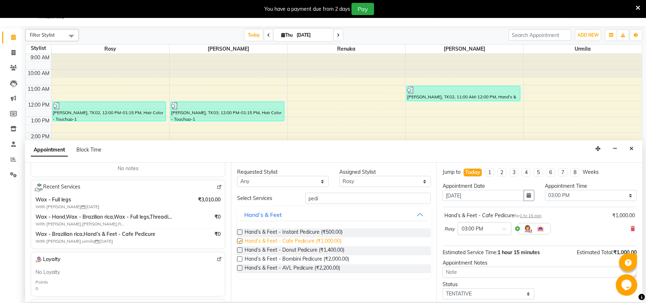
checkbox input "false"
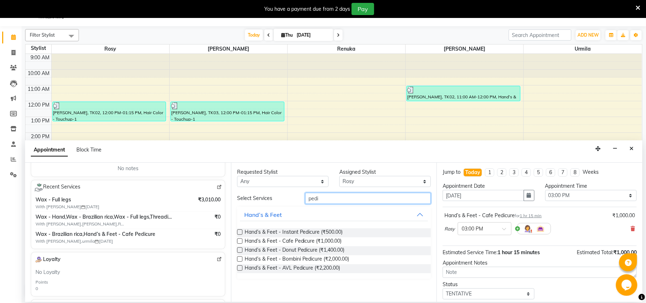
click at [340, 199] on input "pedi" at bounding box center [368, 198] width 126 height 11
type input "p"
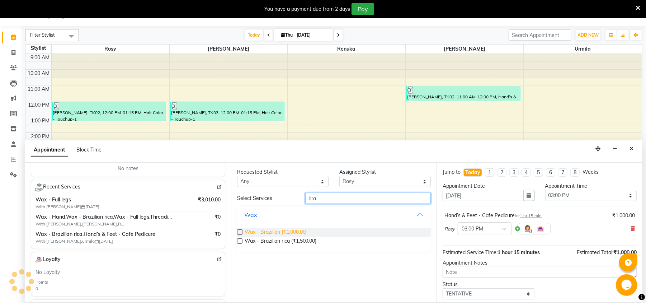
type input "bra"
click at [292, 228] on span "Wax - Brazilian (₹1,000.00)" at bounding box center [276, 232] width 62 height 9
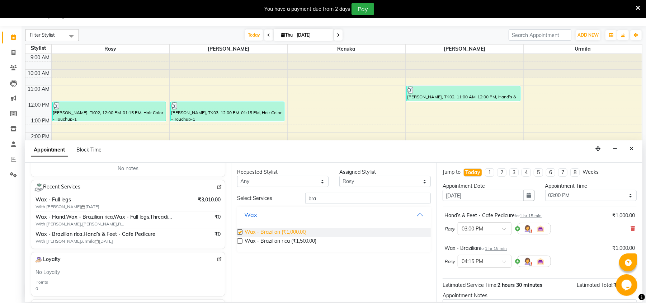
checkbox input "false"
click at [289, 241] on span "Wax - Brazilian rica (₹1,500.00)" at bounding box center [281, 241] width 72 height 9
checkbox input "false"
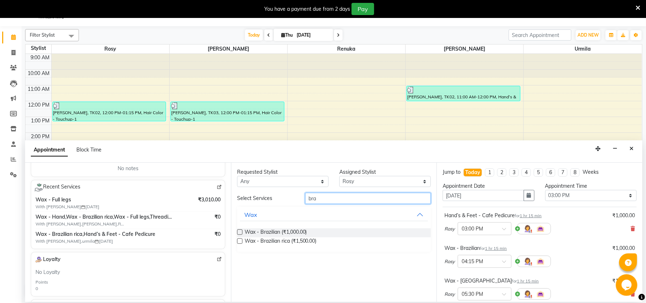
click at [340, 199] on input "bra" at bounding box center [368, 198] width 126 height 11
type input "b"
type input "und"
click at [282, 240] on span "Wax - Underarms rica (₹250.00)" at bounding box center [282, 241] width 74 height 9
checkbox input "false"
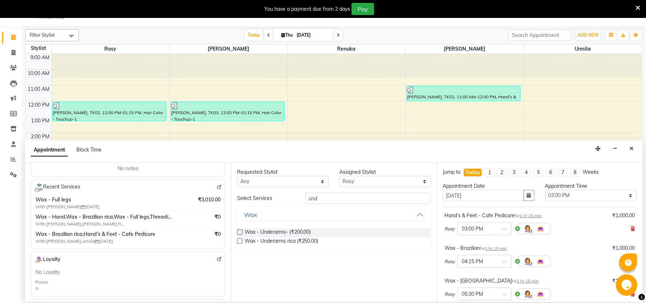
click at [636, 274] on div "Opens Chat This icon Opens the chat window." at bounding box center [626, 285] width 23 height 22
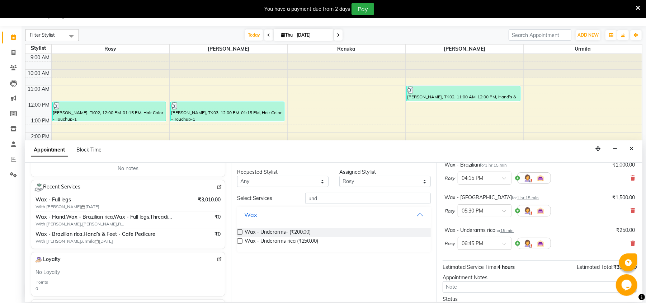
scroll to position [64, 0]
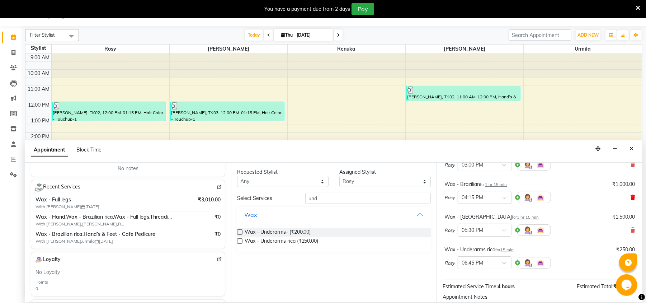
click at [630, 197] on icon at bounding box center [632, 197] width 4 height 5
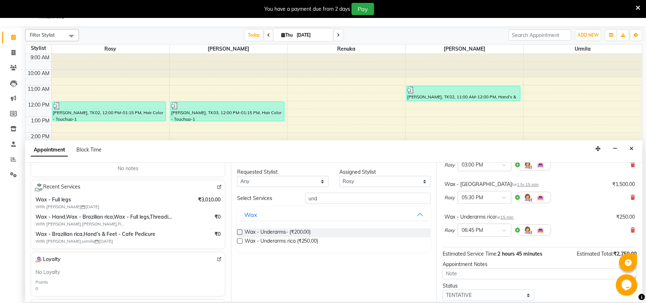
scroll to position [109, 0]
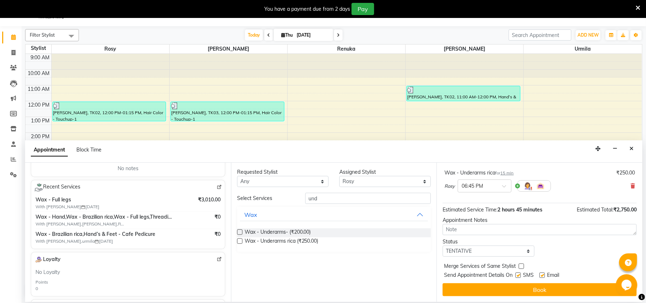
click at [542, 275] on label at bounding box center [541, 274] width 5 height 5
click at [542, 275] on input "checkbox" at bounding box center [541, 275] width 5 height 5
checkbox input "false"
click at [518, 273] on label at bounding box center [517, 274] width 5 height 5
click at [518, 273] on input "checkbox" at bounding box center [517, 275] width 5 height 5
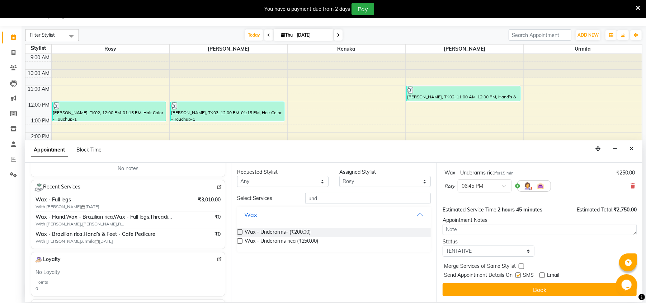
checkbox input "false"
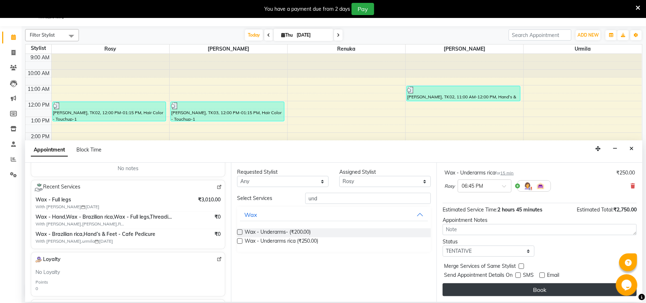
click at [524, 286] on button "Book" at bounding box center [540, 289] width 194 height 13
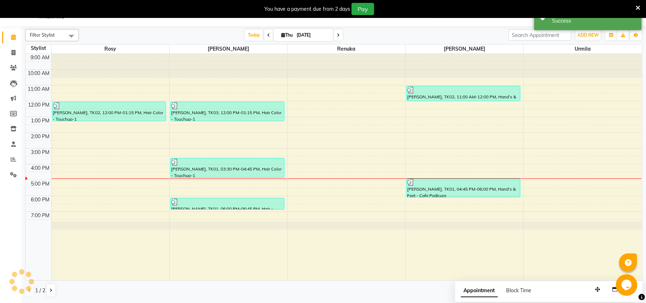
scroll to position [0, 0]
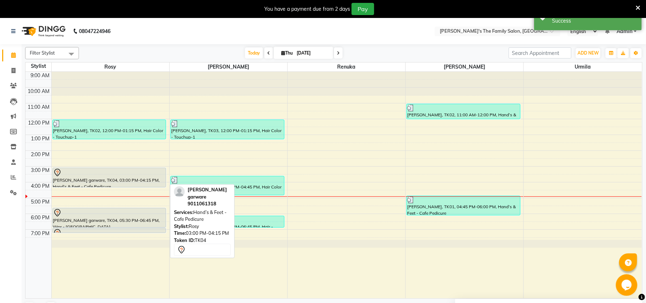
click at [127, 169] on div at bounding box center [109, 172] width 113 height 9
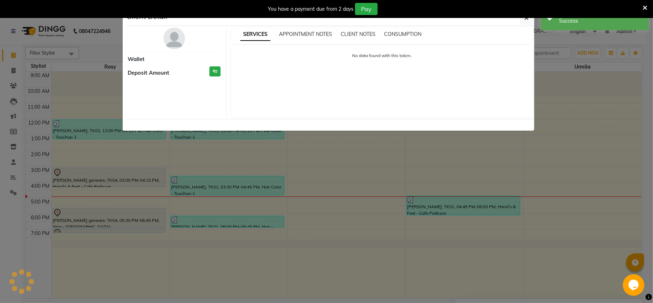
select select "7"
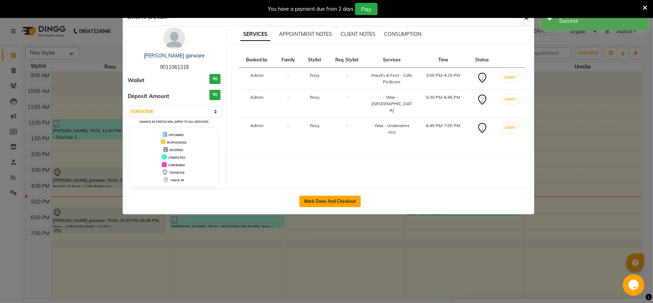
click at [335, 202] on button "Mark Done And Checkout" at bounding box center [329, 200] width 61 height 11
select select "service"
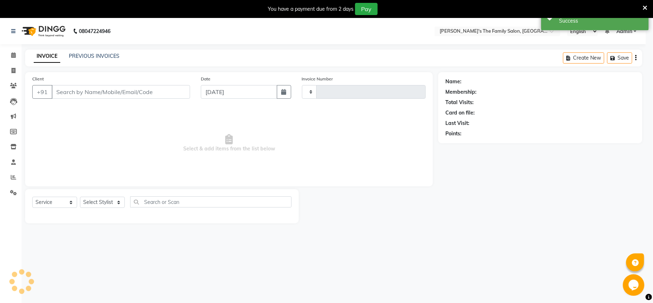
type input "0921"
select select "3"
select select "6537"
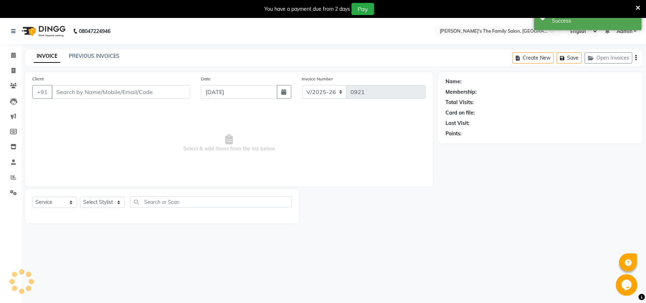
type input "9011061318"
select select "50499"
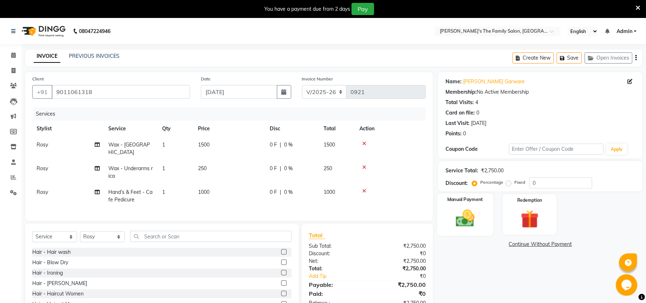
click at [478, 221] on img at bounding box center [465, 218] width 31 height 22
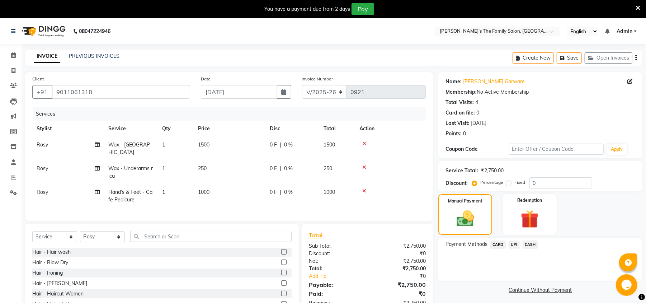
click at [514, 247] on span "UPI" at bounding box center [514, 244] width 11 height 8
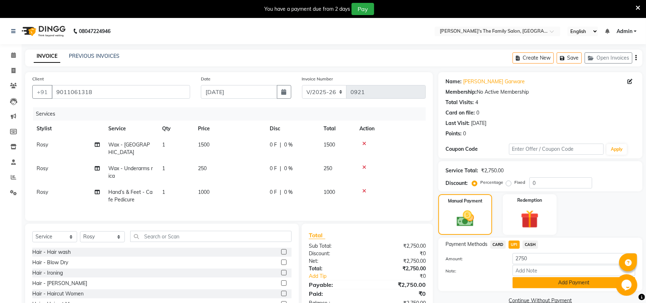
click at [536, 280] on button "Add Payment" at bounding box center [574, 282] width 123 height 11
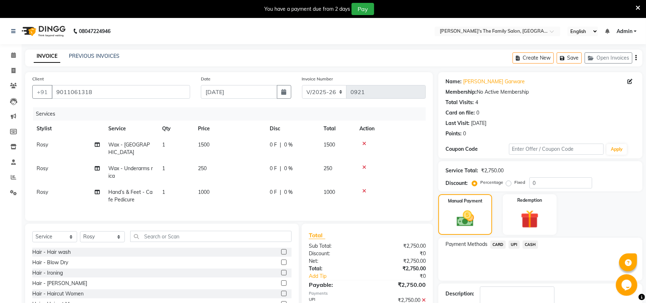
scroll to position [44, 0]
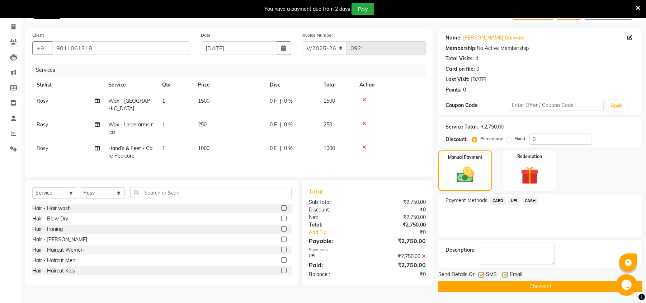
click at [510, 272] on span "Email" at bounding box center [516, 274] width 12 height 9
click at [505, 274] on label at bounding box center [504, 274] width 5 height 5
click at [505, 274] on input "checkbox" at bounding box center [504, 275] width 5 height 5
checkbox input "false"
click at [480, 277] on label at bounding box center [480, 274] width 5 height 5
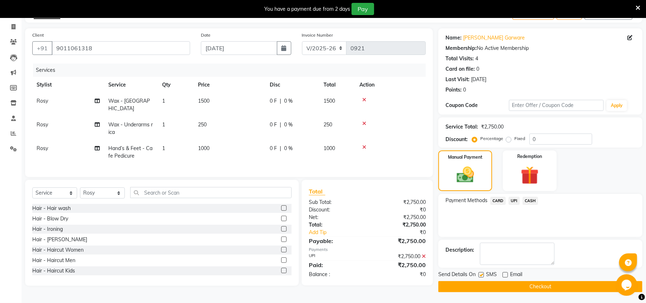
click at [480, 277] on input "checkbox" at bounding box center [480, 275] width 5 height 5
checkbox input "false"
click at [486, 283] on button "Checkout" at bounding box center [540, 286] width 204 height 11
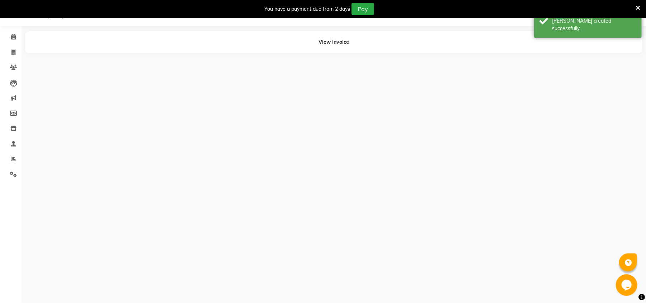
scroll to position [18, 0]
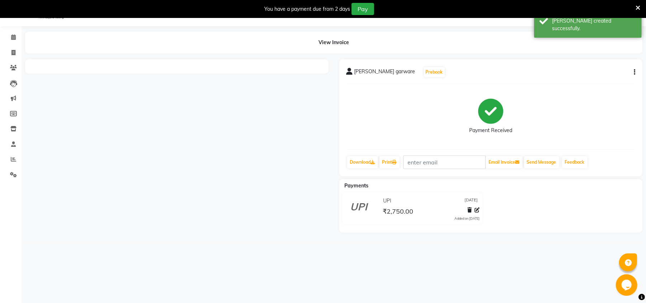
click at [486, 283] on div "08047224946 Select Location × [PERSON_NAME]'s The Family Salon, Koregaon Park E…" at bounding box center [323, 151] width 646 height 303
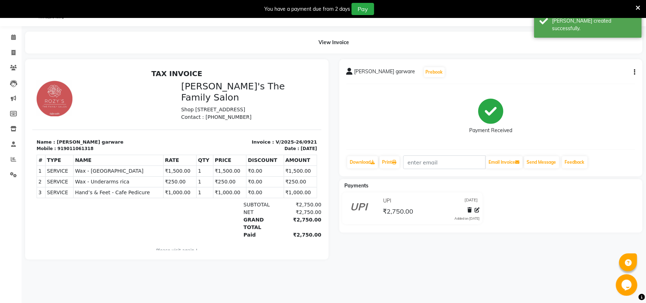
scroll to position [0, 0]
click at [15, 37] on icon at bounding box center [13, 36] width 5 height 5
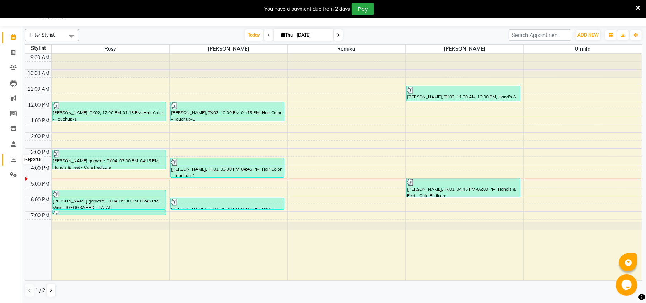
click at [16, 157] on span at bounding box center [13, 159] width 13 height 8
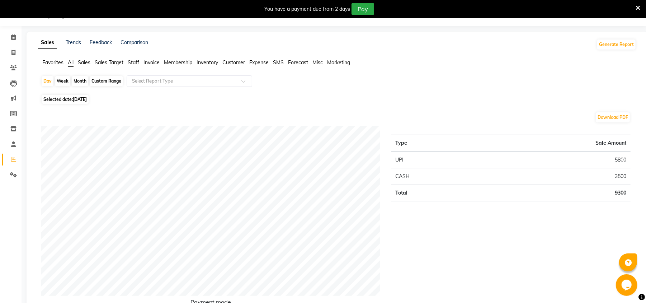
click at [82, 78] on div "Month" at bounding box center [80, 81] width 16 height 10
select select "9"
select select "2025"
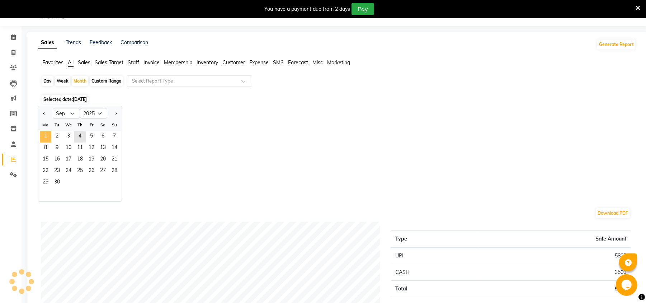
click at [48, 135] on span "1" at bounding box center [45, 136] width 11 height 11
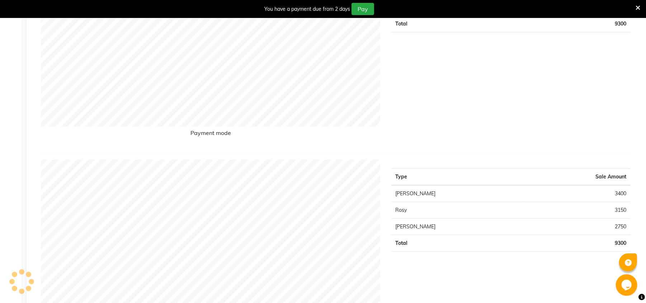
scroll to position [18, 0]
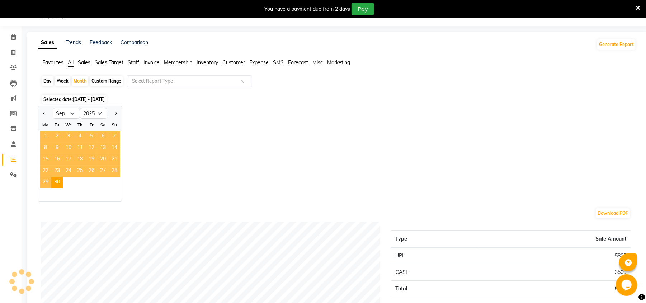
click at [46, 134] on span "1" at bounding box center [45, 136] width 11 height 11
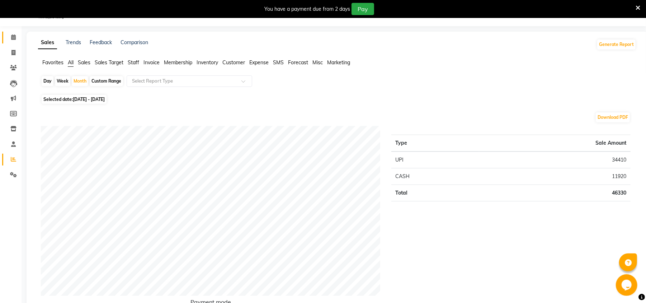
click at [2, 35] on link "Calendar" at bounding box center [10, 38] width 17 height 12
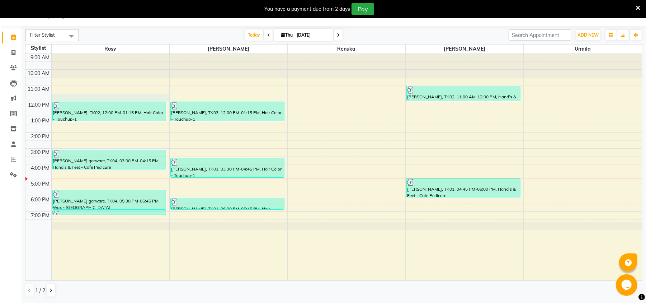
click at [118, 98] on div "9:00 AM 10:00 AM 11:00 AM 12:00 PM 1:00 PM 2:00 PM 3:00 PM 4:00 PM 5:00 PM 6:00…" at bounding box center [333, 167] width 616 height 226
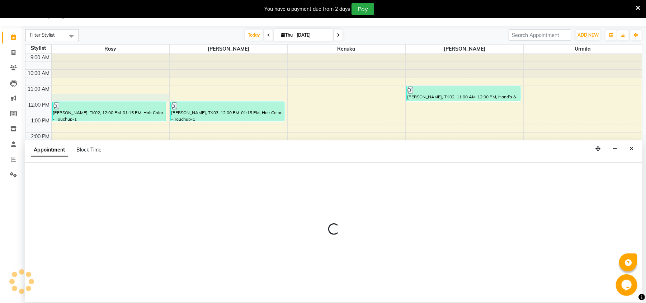
select select "50499"
select select "690"
select select "tentative"
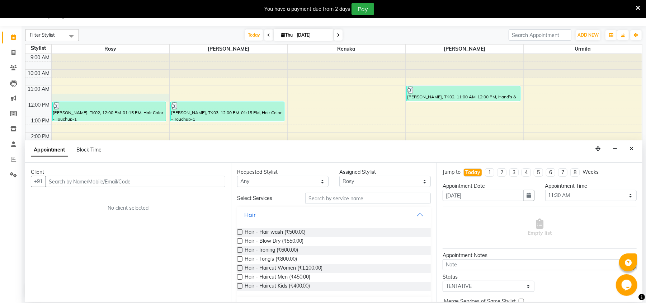
click at [94, 176] on input "text" at bounding box center [136, 181] width 180 height 11
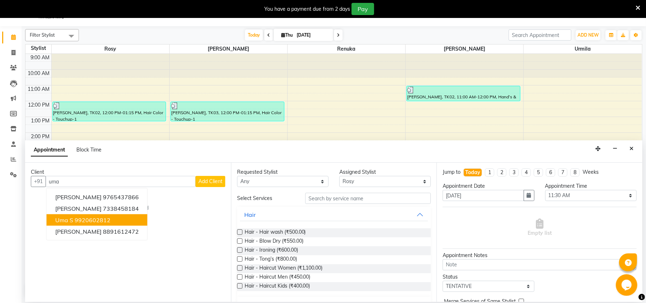
click at [80, 216] on ngb-highlight "9920602812" at bounding box center [93, 219] width 36 height 7
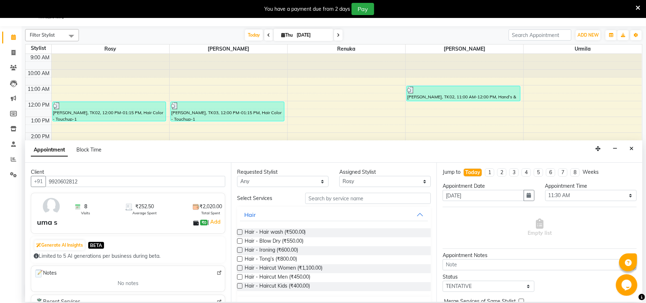
scroll to position [121, 0]
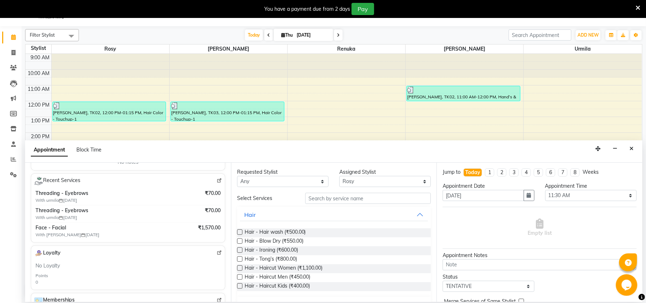
type input "9920602812"
click at [337, 195] on input "text" at bounding box center [368, 198] width 126 height 11
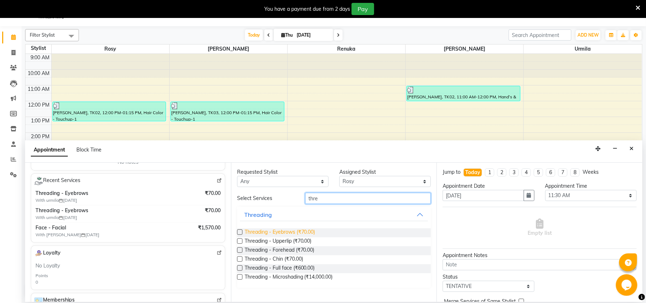
type input "thre"
click at [279, 230] on span "Threading - Eyebrows (₹70.00)" at bounding box center [280, 232] width 71 height 9
checkbox input "false"
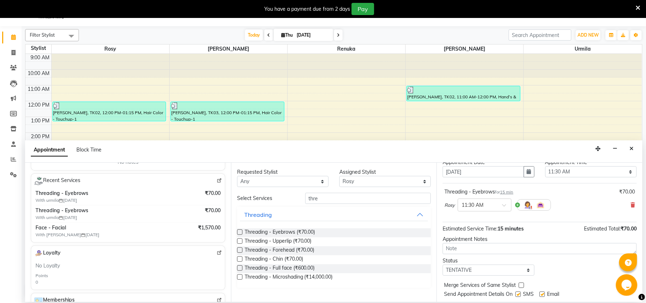
scroll to position [43, 0]
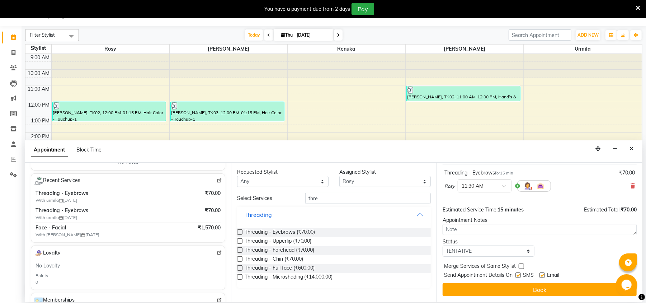
click at [543, 276] on label at bounding box center [541, 274] width 5 height 5
click at [543, 276] on input "checkbox" at bounding box center [541, 275] width 5 height 5
checkbox input "false"
click at [520, 276] on label at bounding box center [517, 274] width 5 height 5
click at [520, 276] on input "checkbox" at bounding box center [517, 275] width 5 height 5
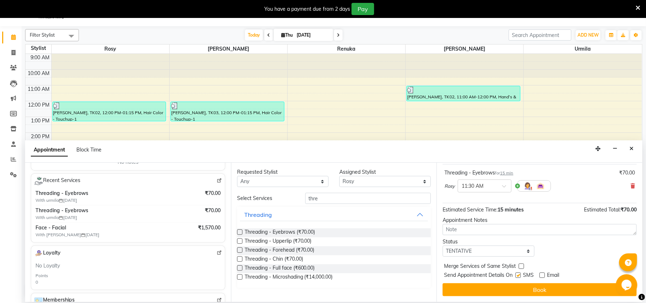
checkbox input "false"
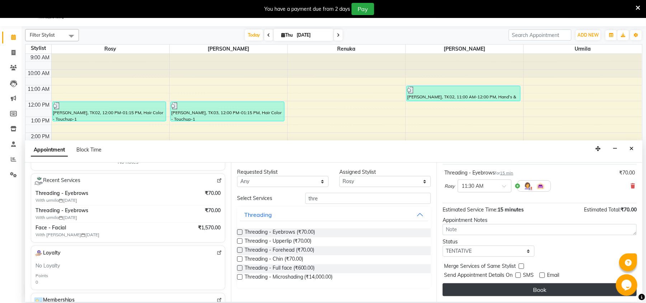
click at [532, 288] on button "Book" at bounding box center [540, 289] width 194 height 13
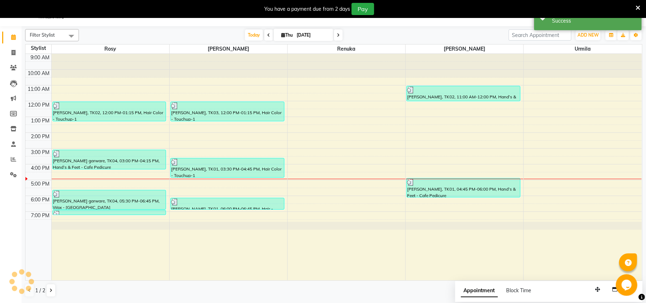
scroll to position [0, 0]
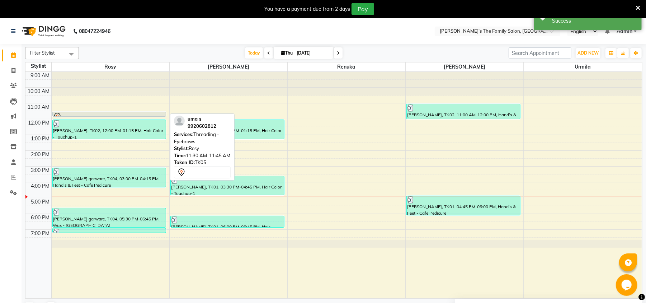
click at [147, 114] on div at bounding box center [109, 116] width 113 height 9
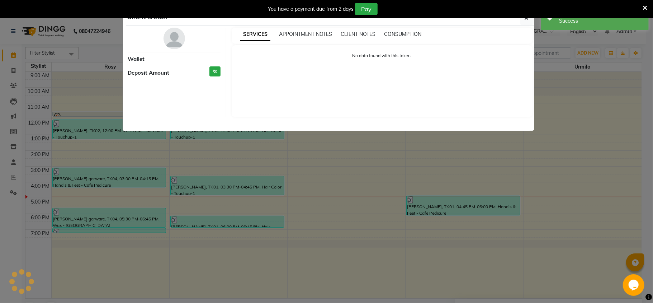
select select "7"
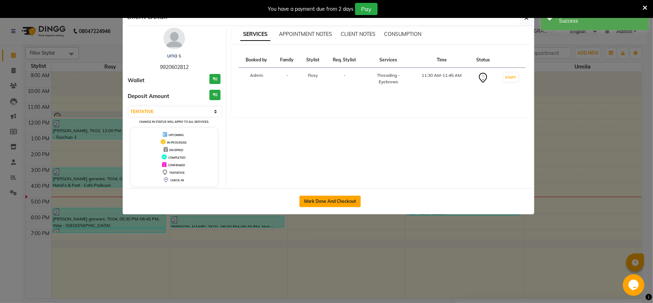
click at [321, 197] on button "Mark Done And Checkout" at bounding box center [329, 200] width 61 height 11
select select "service"
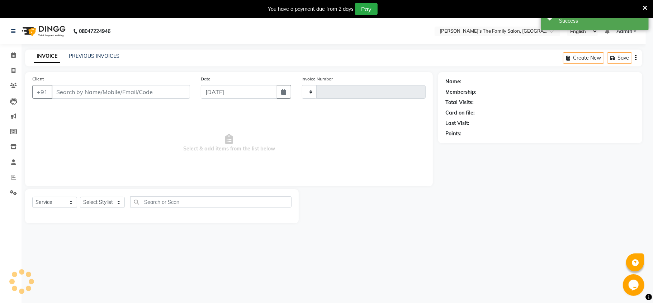
type input "0922"
select select "6537"
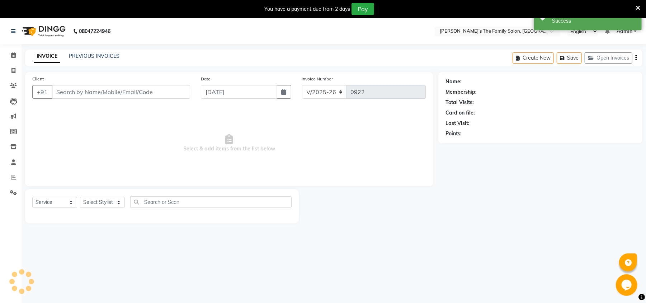
type input "9920602812"
select select "50499"
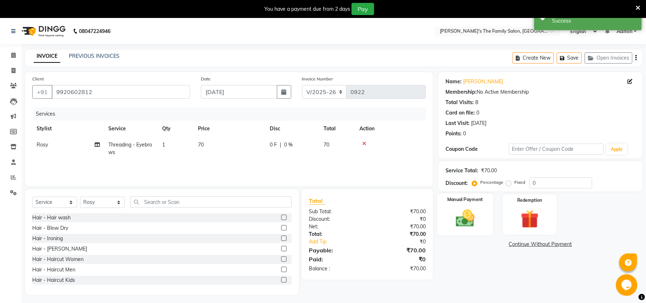
click at [475, 218] on img at bounding box center [465, 218] width 31 height 22
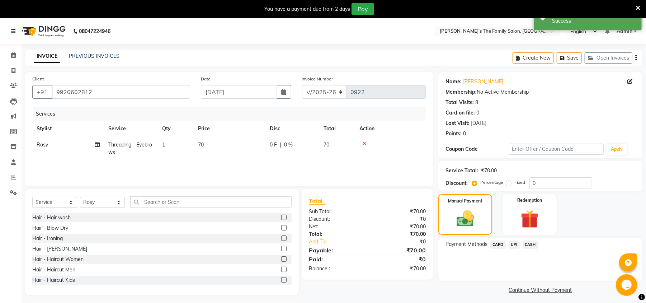
click at [528, 246] on span "CASH" at bounding box center [530, 244] width 15 height 8
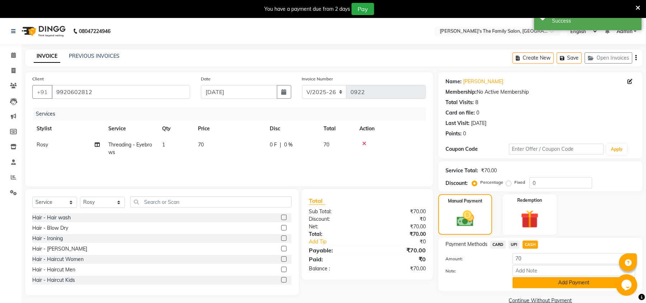
click at [563, 283] on button "Add Payment" at bounding box center [574, 282] width 123 height 11
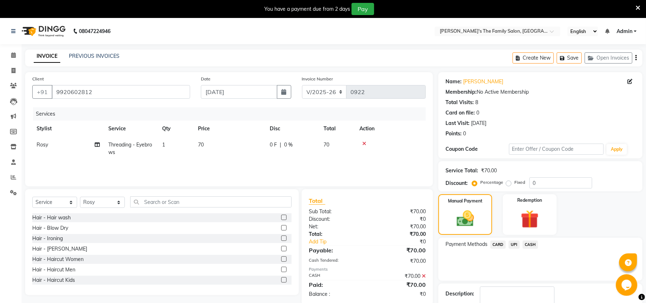
scroll to position [44, 0]
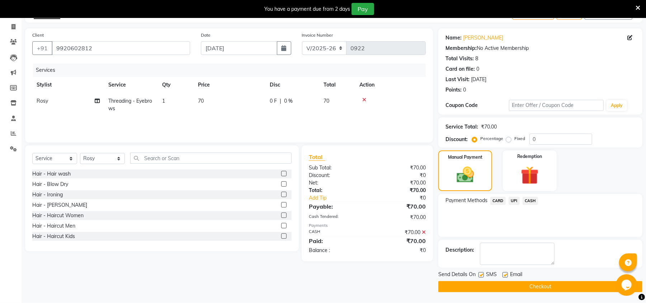
click at [506, 273] on label at bounding box center [504, 274] width 5 height 5
click at [506, 273] on input "checkbox" at bounding box center [504, 275] width 5 height 5
checkbox input "false"
click at [479, 272] on div at bounding box center [480, 276] width 5 height 8
click at [481, 274] on label at bounding box center [480, 274] width 5 height 5
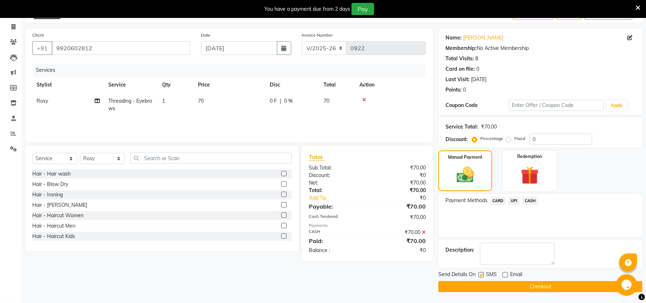
click at [481, 274] on input "checkbox" at bounding box center [480, 275] width 5 height 5
checkbox input "false"
click at [499, 289] on button "Checkout" at bounding box center [540, 286] width 204 height 11
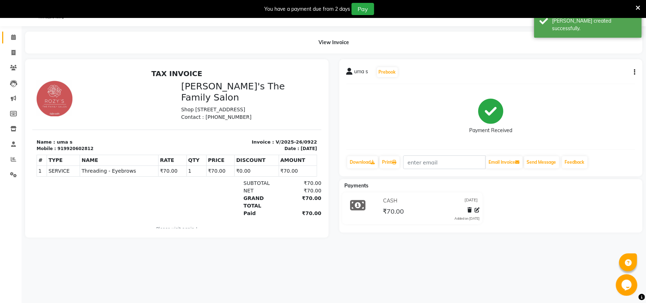
click at [14, 32] on link "Calendar" at bounding box center [10, 38] width 17 height 12
